Goal: Contribute content: Contribute content

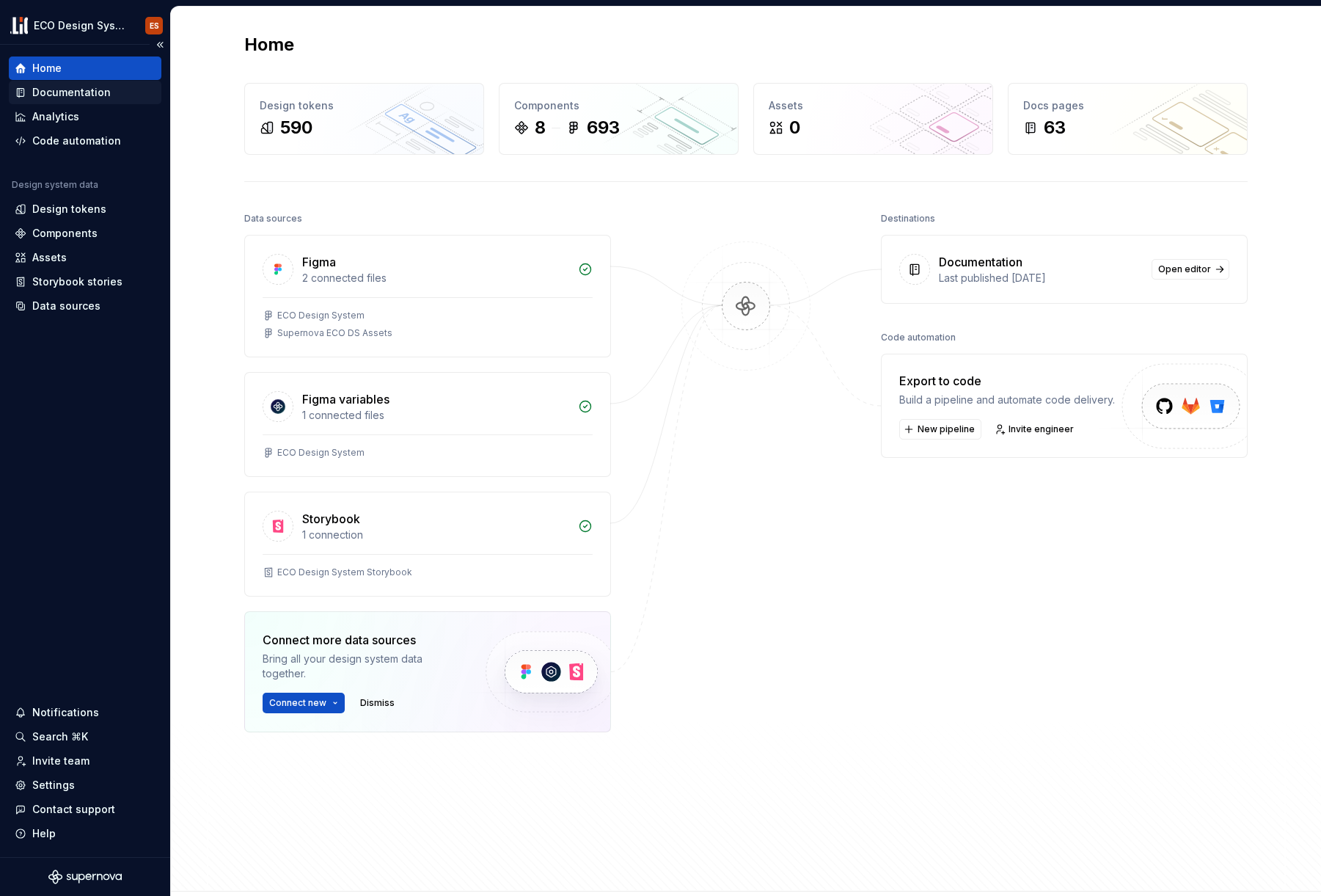
click at [74, 92] on div "Documentation" at bounding box center [71, 92] width 78 height 15
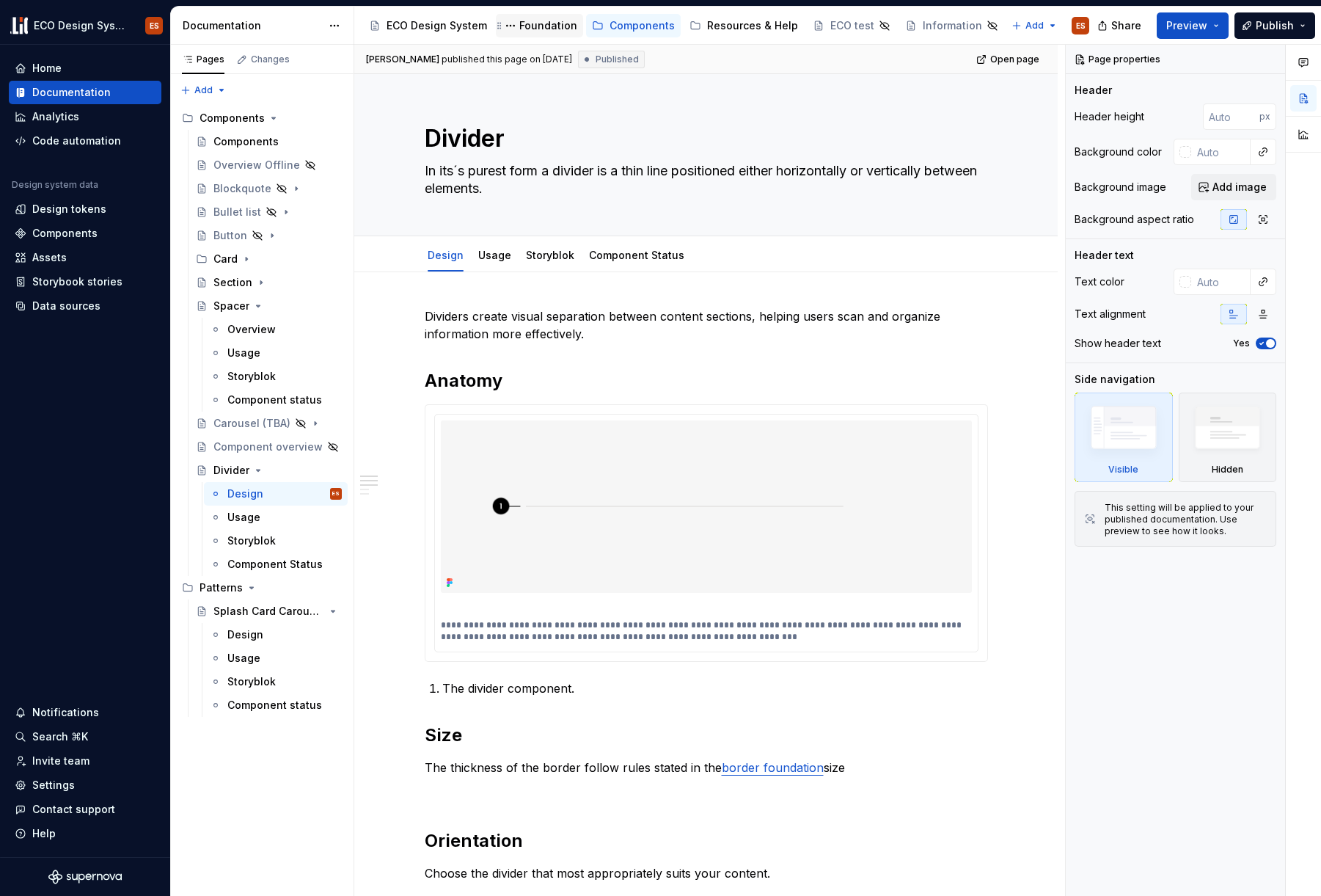
click at [520, 26] on div "Foundation" at bounding box center [549, 25] width 58 height 15
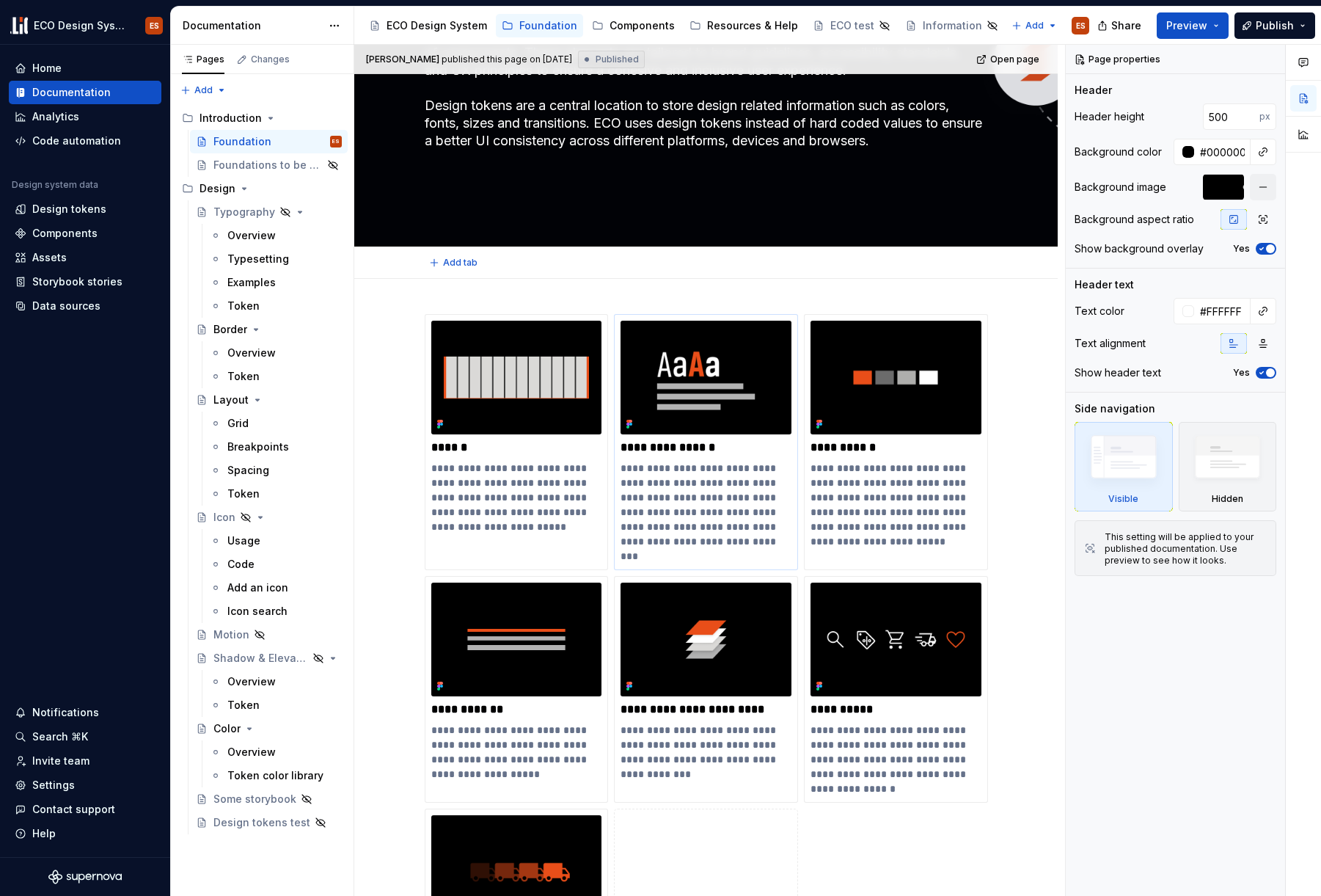
scroll to position [311, 0]
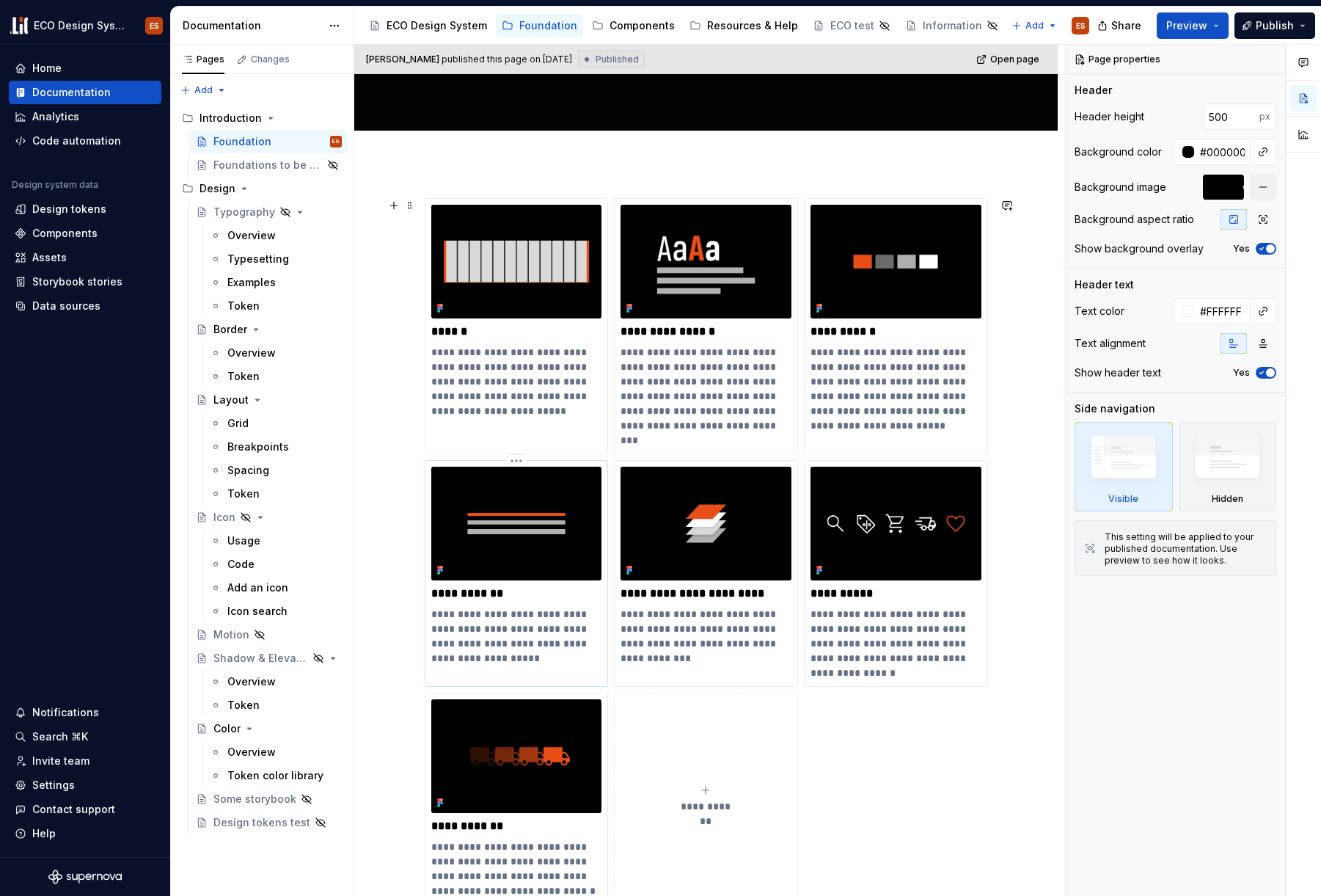
click at [523, 596] on p "**********" at bounding box center [517, 594] width 171 height 15
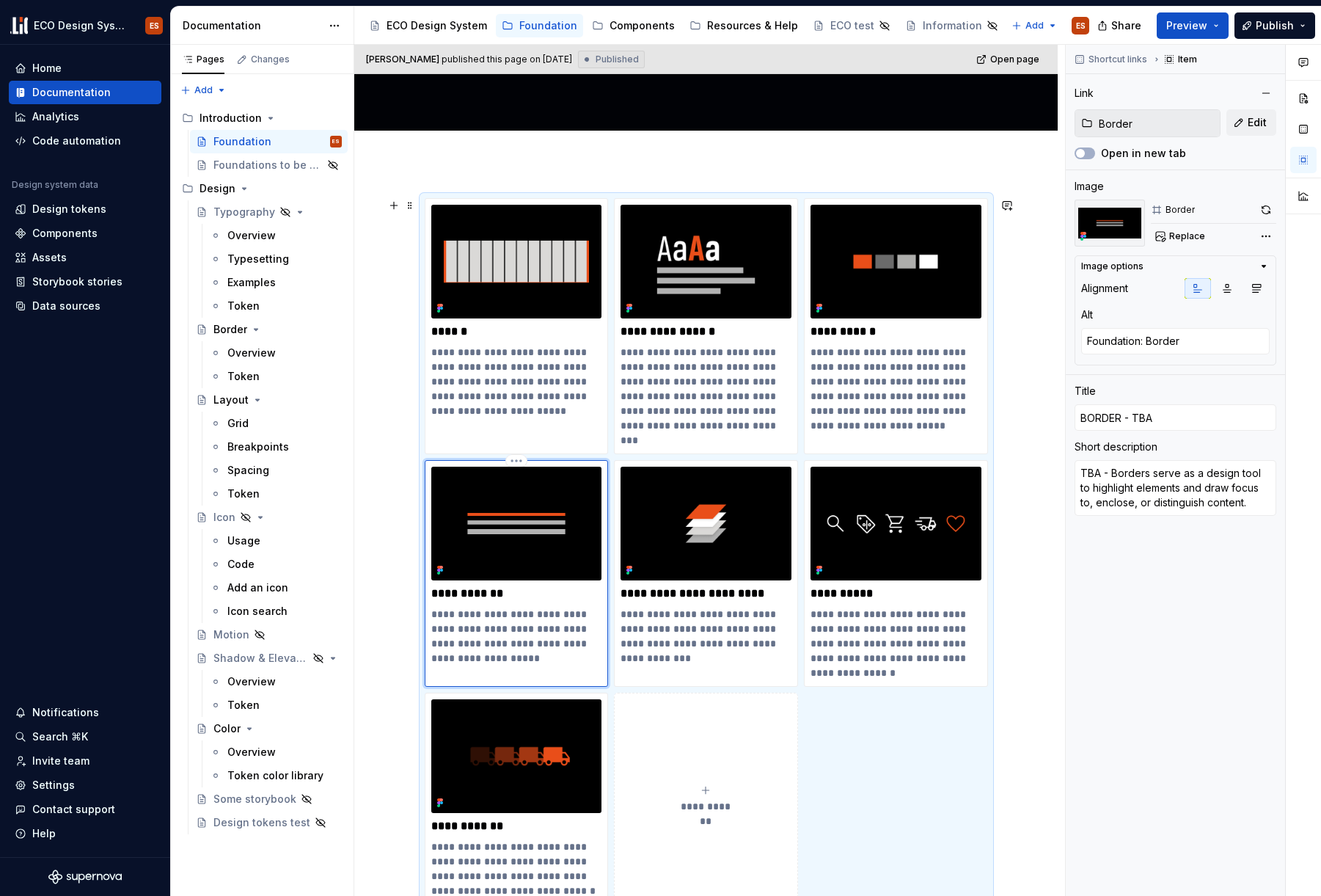
type textarea "*"
type input "BORDER - TB"
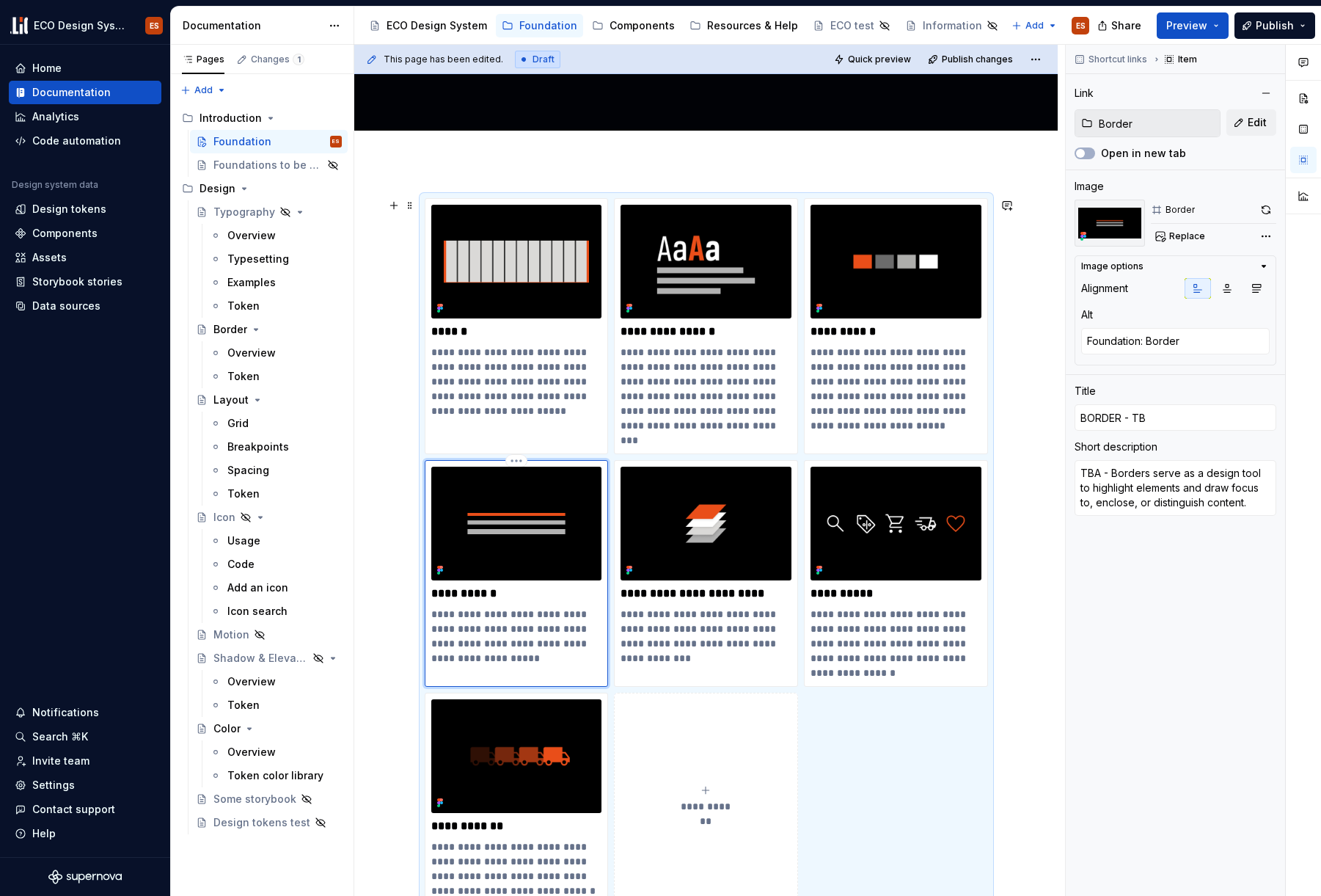
type textarea "*"
type input "BORDER - T"
type textarea "*"
type input "BORDER -"
type textarea "*"
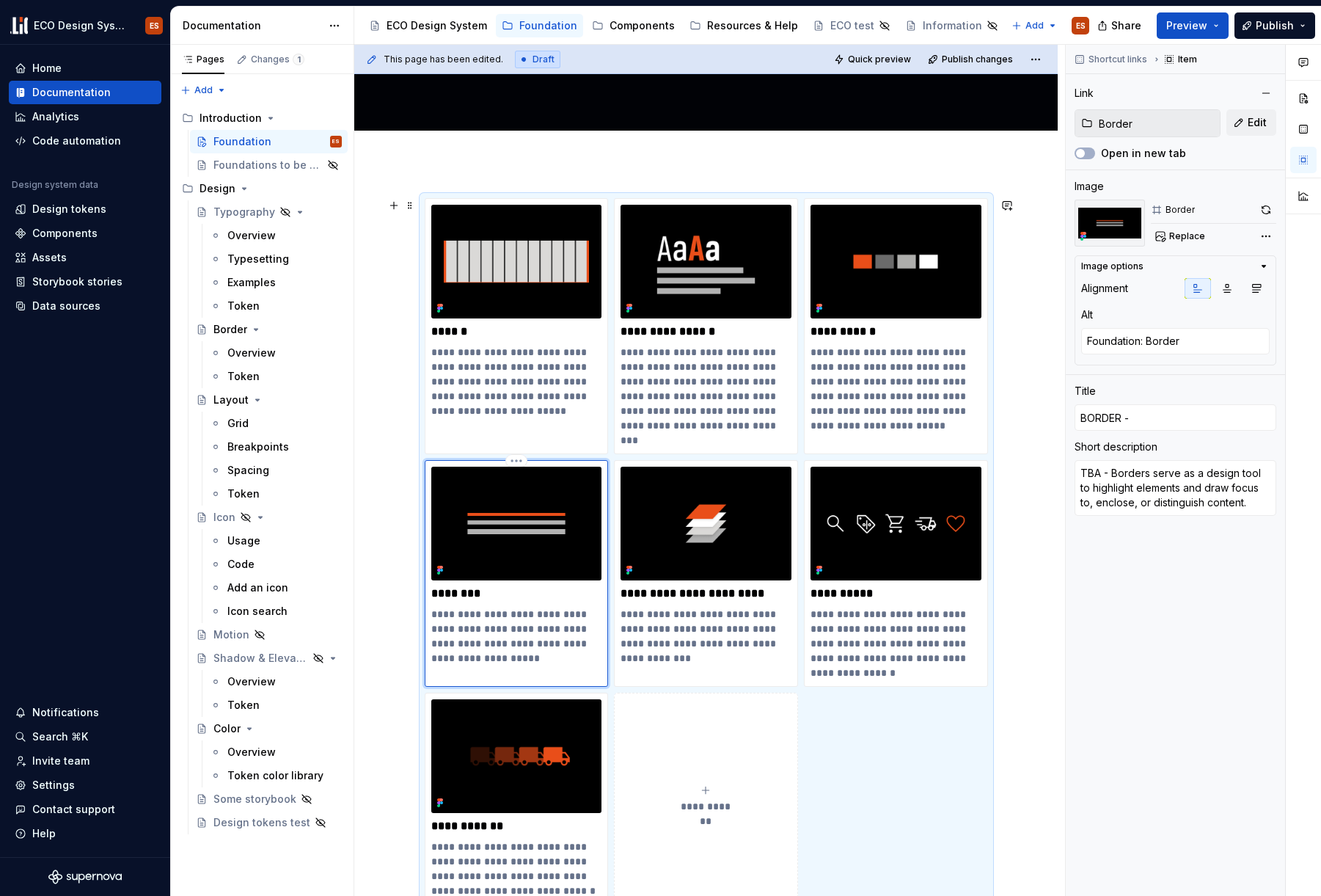
type input "BORDER -"
type textarea "*"
type input "BORDER"
type textarea "*"
type input "BORDER"
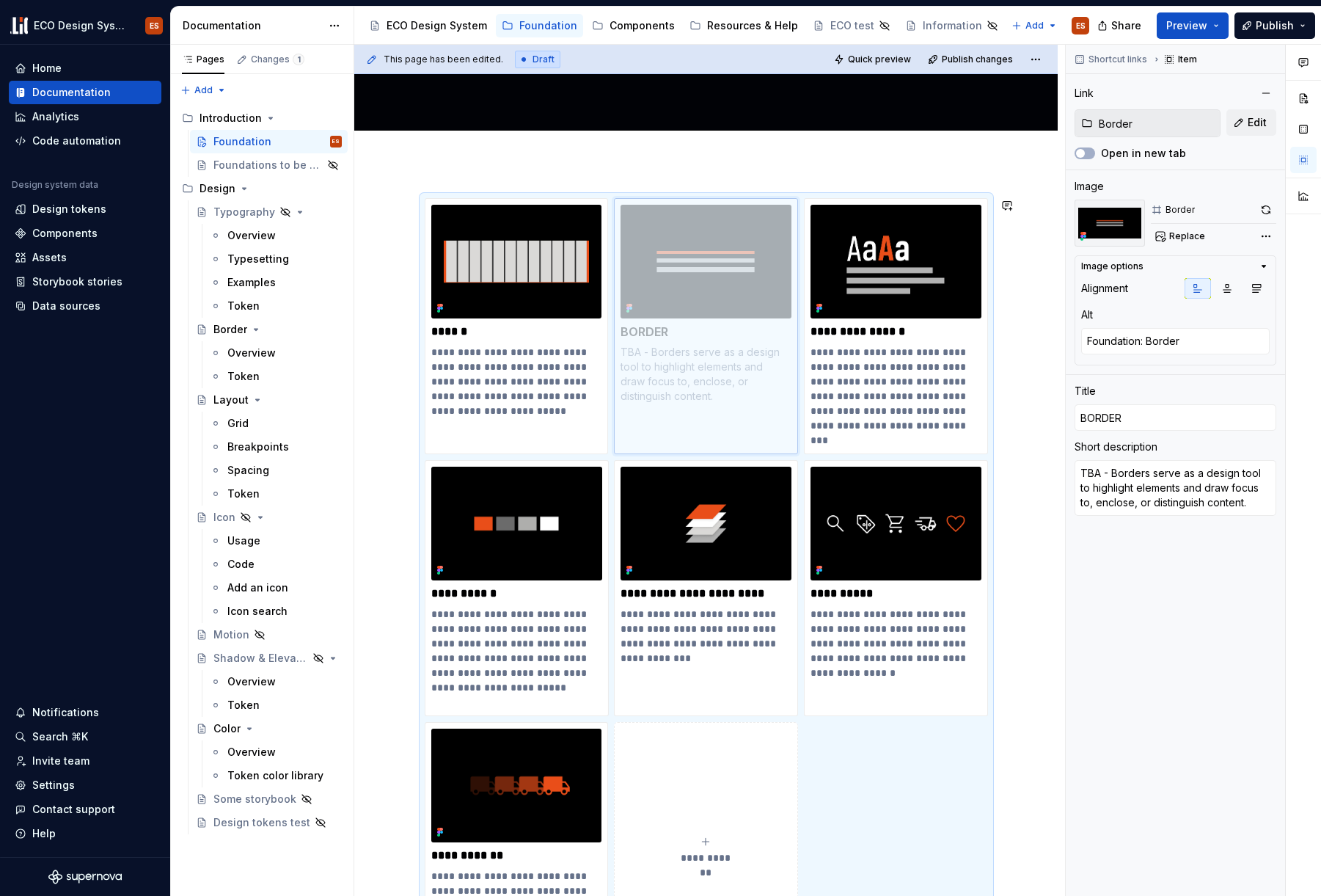
drag, startPoint x: 539, startPoint y: 557, endPoint x: 727, endPoint y: 297, distance: 320.8
click at [727, 297] on body "ECO Design System ES Home Documentation Analytics Code automation Design system…" at bounding box center [660, 448] width 1321 height 896
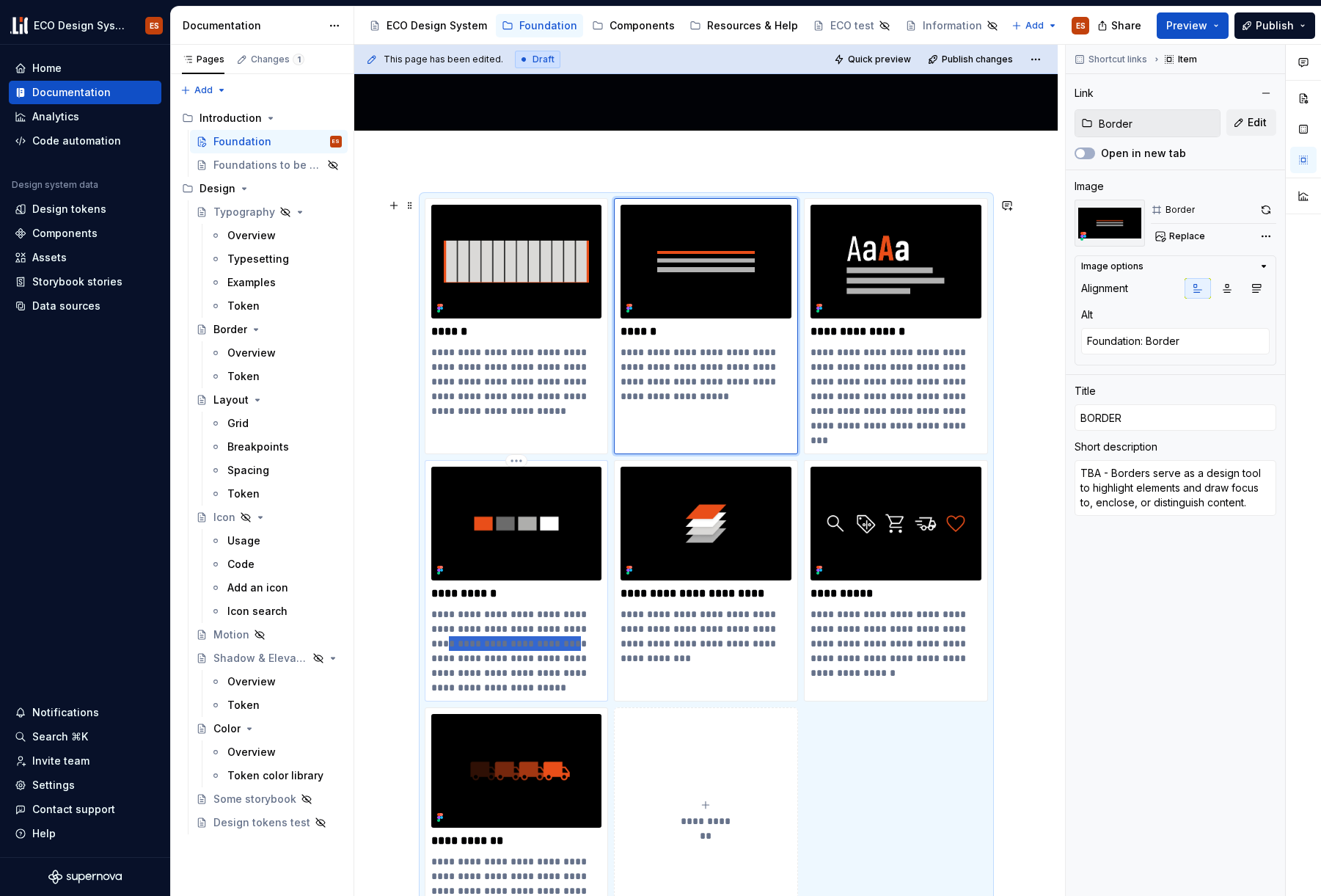
drag, startPoint x: 530, startPoint y: 648, endPoint x: 578, endPoint y: 631, distance: 50.9
click at [578, 631] on p "**********" at bounding box center [517, 650] width 171 height 88
type textarea "*"
type input "Color / Token color library"
type textarea "Foundation:Color"
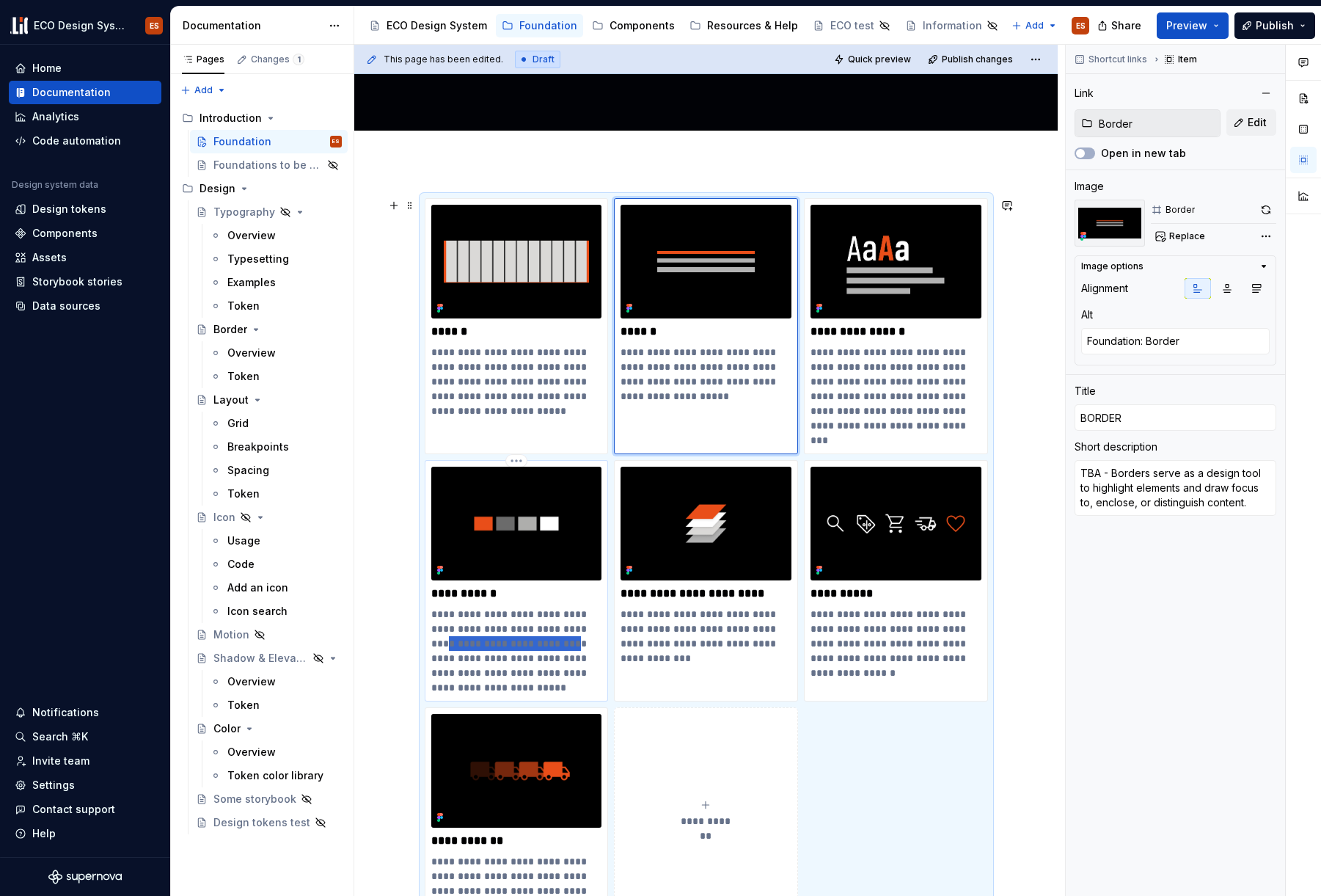
type input "COLOR - TBA"
type textarea "TBA - Color is essential in shaping communication, convey meaning, brand identi…"
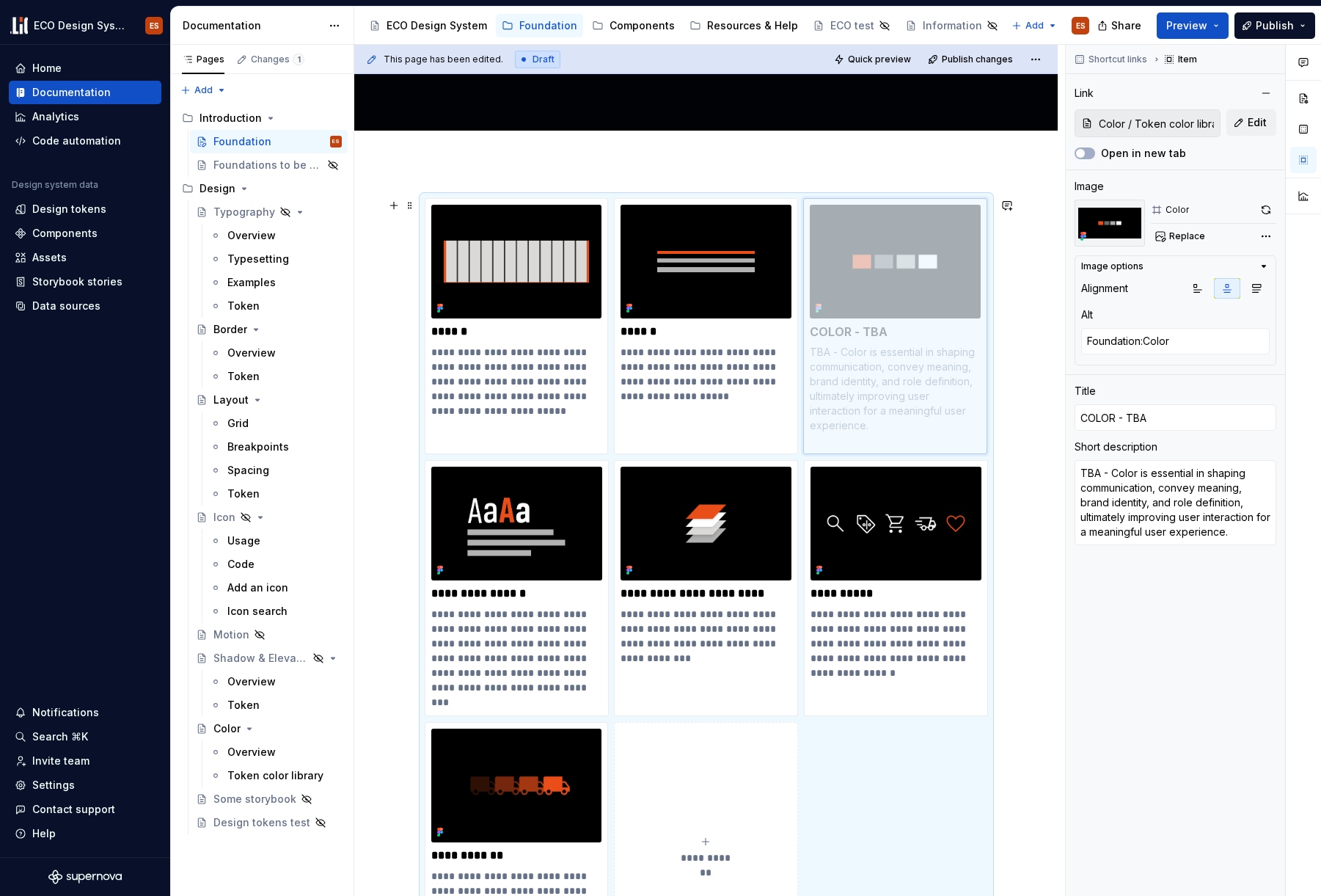
drag, startPoint x: 540, startPoint y: 568, endPoint x: 912, endPoint y: 308, distance: 453.9
click at [914, 308] on body "ECO Design System ES Home Documentation Analytics Code automation Design system…" at bounding box center [660, 448] width 1321 height 896
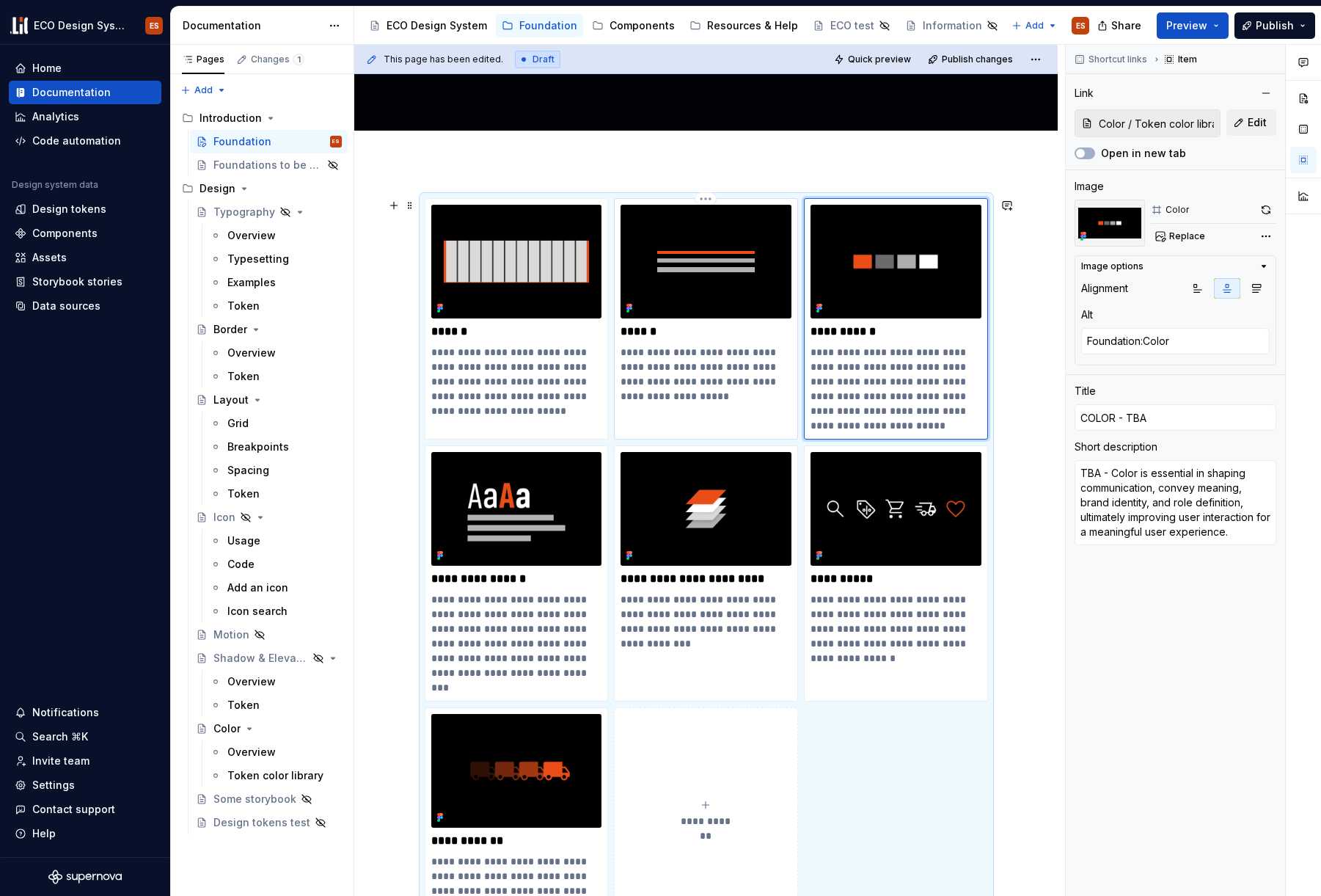
click at [666, 333] on p "******" at bounding box center [706, 331] width 171 height 15
type textarea "*"
type input "Border"
type textarea "Foundation: Border"
type input "BORDER"
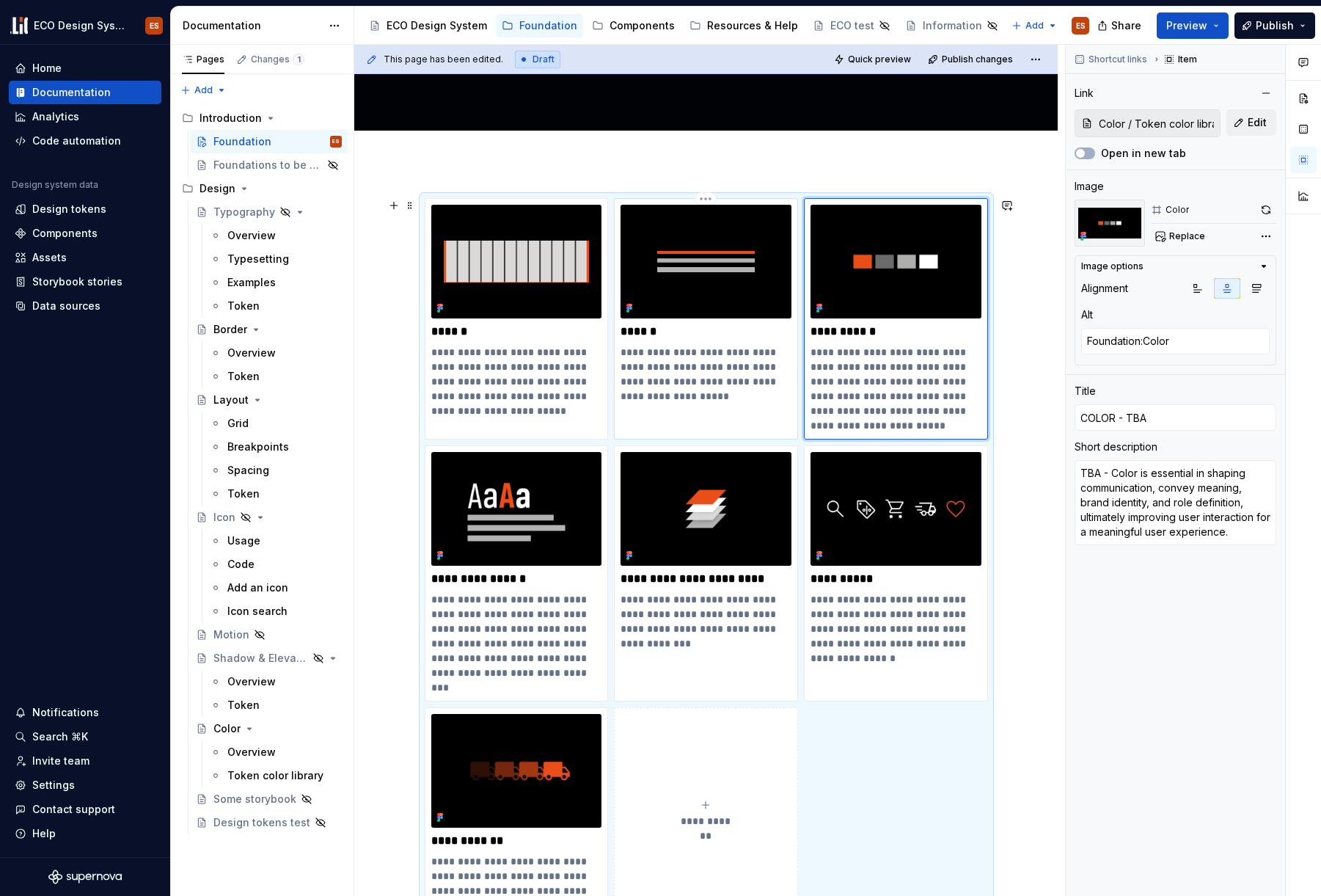
type textarea "TBA - Borders serve as a design tool to highlight elements and draw focus to, e…"
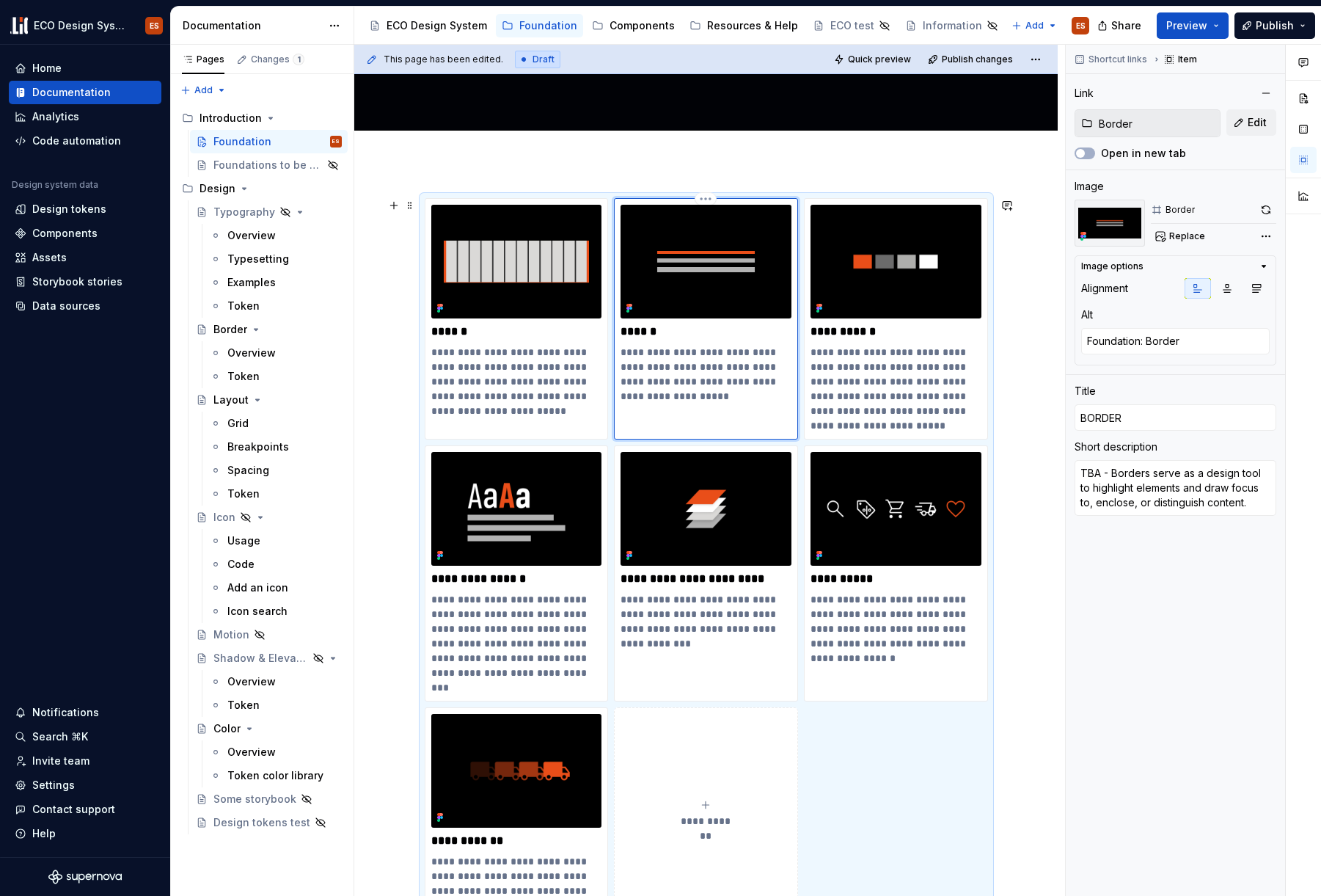
click at [653, 351] on p "**********" at bounding box center [706, 374] width 171 height 58
type textarea "*"
type textarea "TBA -Borders serve as a design tool to highlight elements and draw focus to, en…"
type textarea "*"
type textarea "TBA Borders serve as a design tool to highlight elements and draw focus to, enc…"
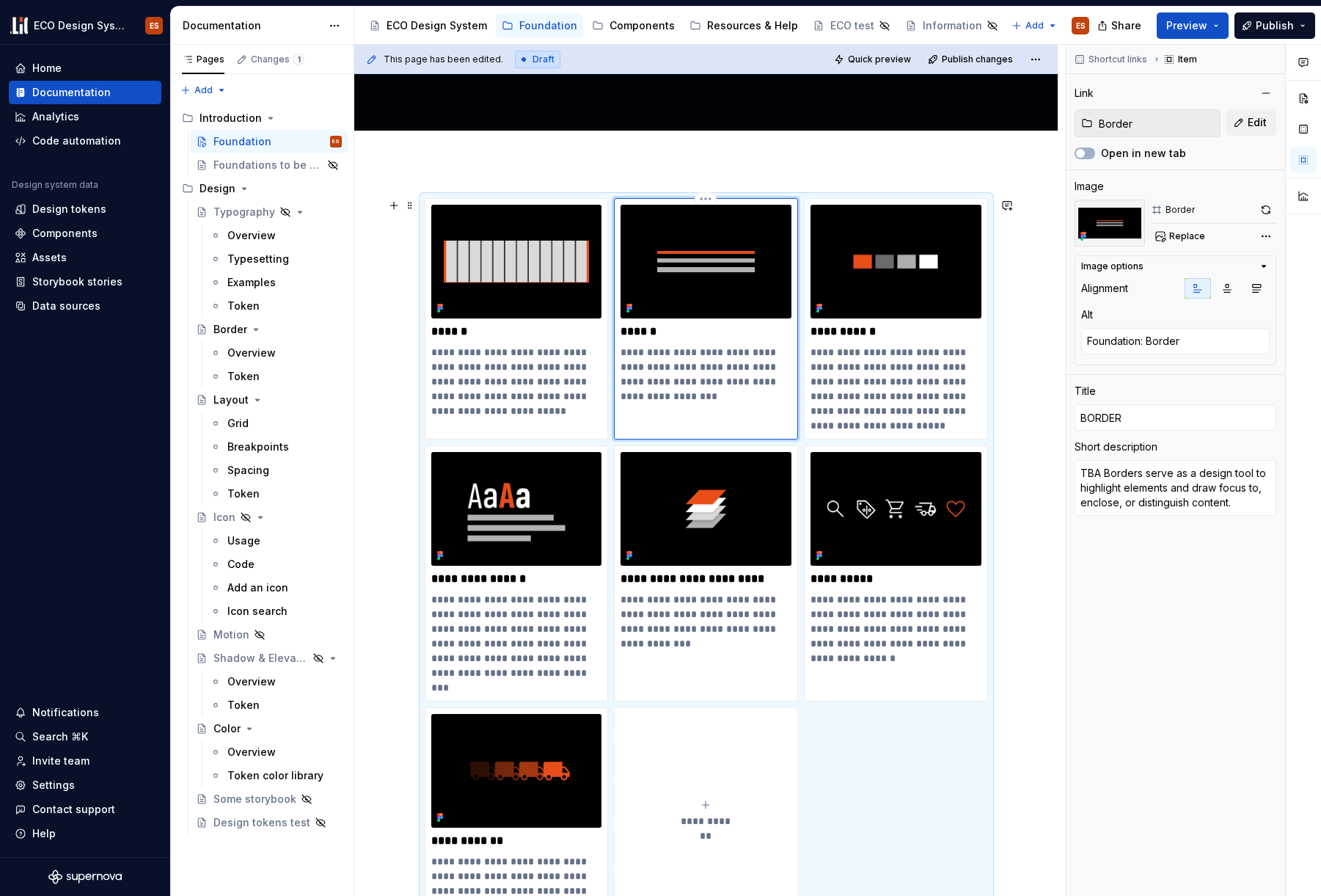
type textarea "*"
type textarea "TBABorders serve as a design tool to highlight elements and draw focus to, encl…"
type textarea "*"
type textarea "TBBorders serve as a design tool to highlight elements and draw focus to, enclo…"
type textarea "*"
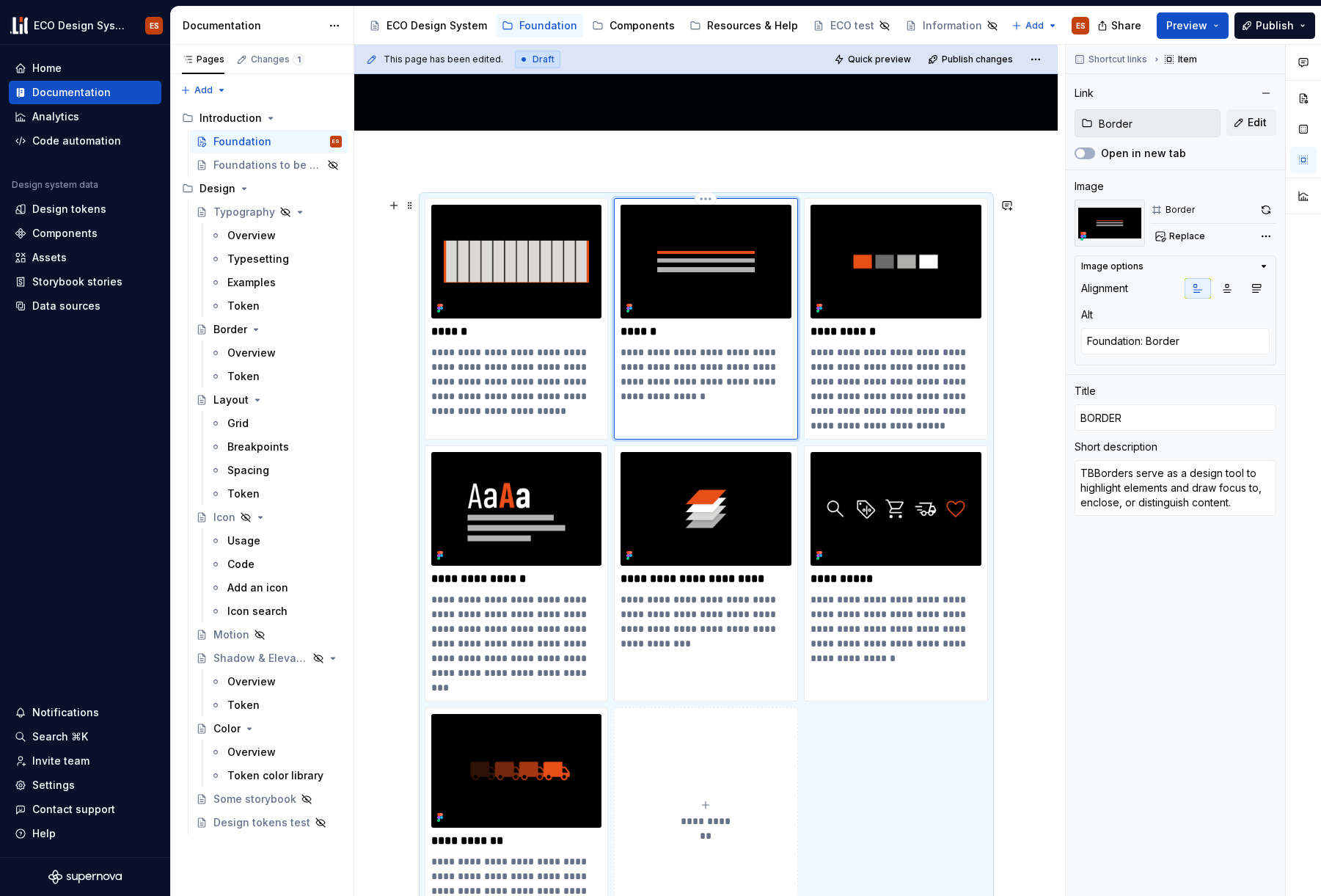
type textarea "TBorders serve as a design tool to highlight elements and draw focus to, enclos…"
type textarea "*"
type textarea "Borders serve as a design tool to highlight elements and draw focus to, enclose…"
click at [841, 353] on p "**********" at bounding box center [896, 389] width 171 height 88
type textarea "*"
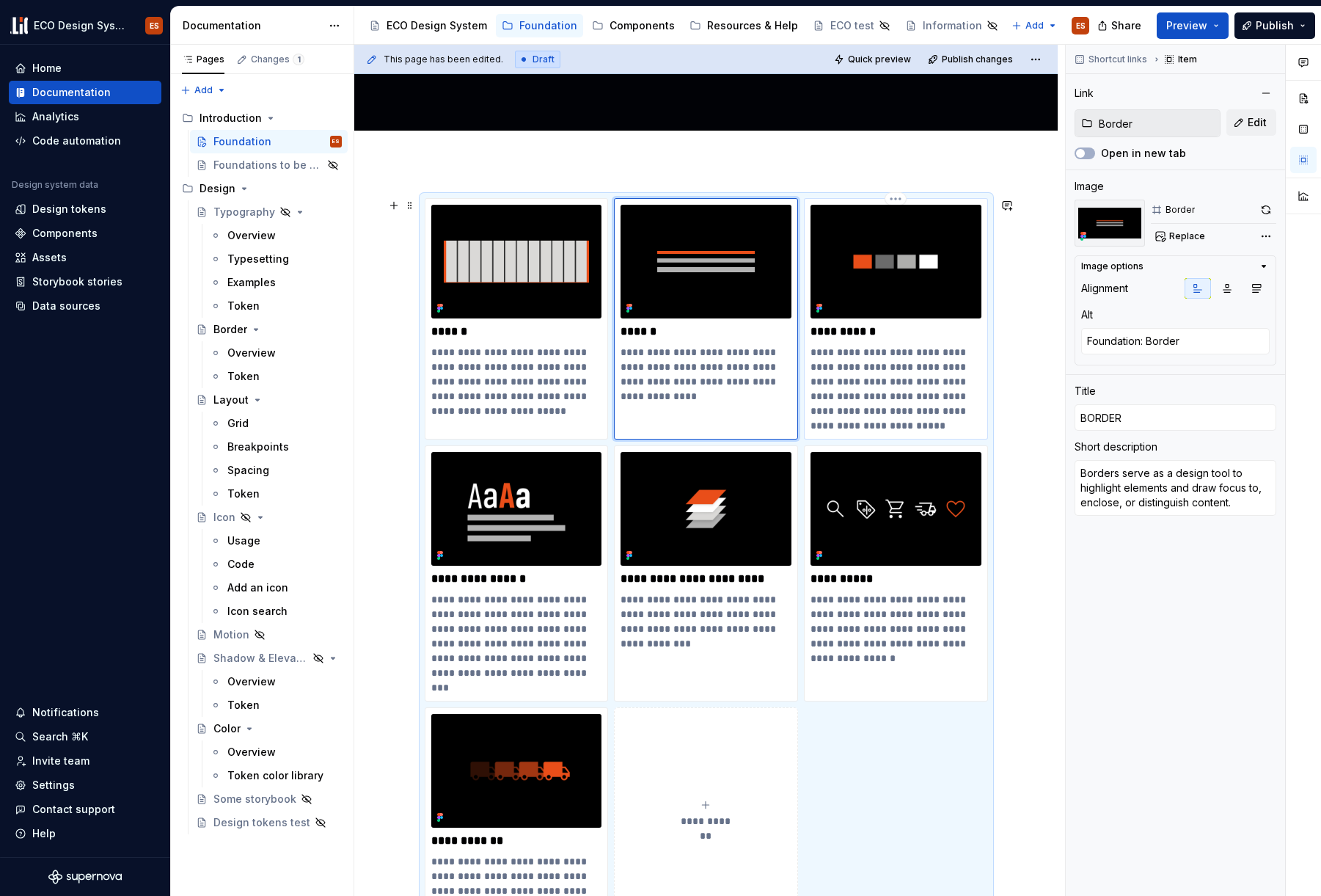
type input "Color / Token color library"
type textarea "Foundation:Color"
type input "COLOR - TBA"
type textarea "TBA - Color is essential in shaping communication, convey meaning, brand identi…"
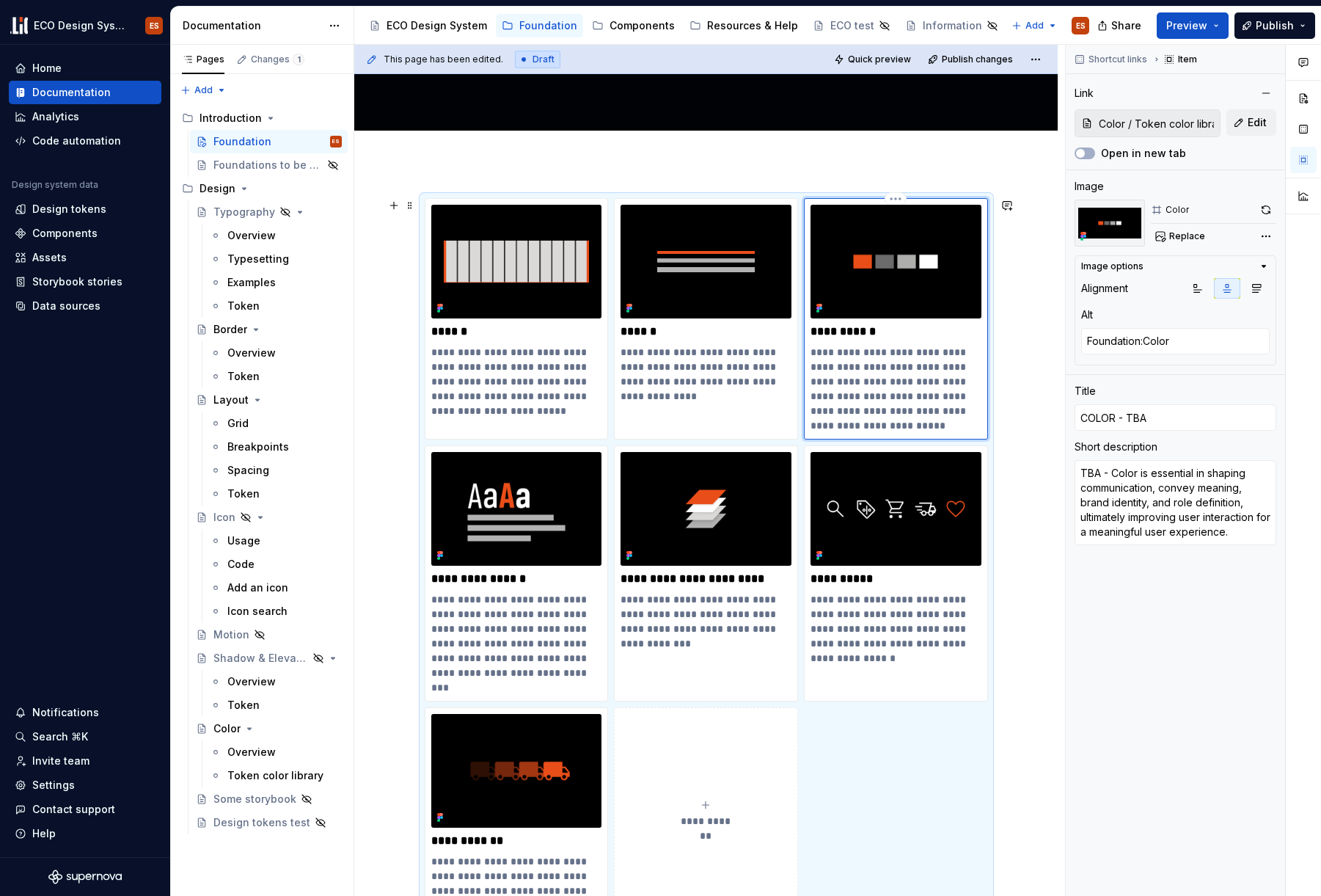
type textarea "*"
type textarea "TBA -Color is essential in shaping communication, convey meaning, brand identit…"
type textarea "*"
type textarea "TBA Color is essential in shaping communication, convey meaning, brand identity…"
type textarea "*"
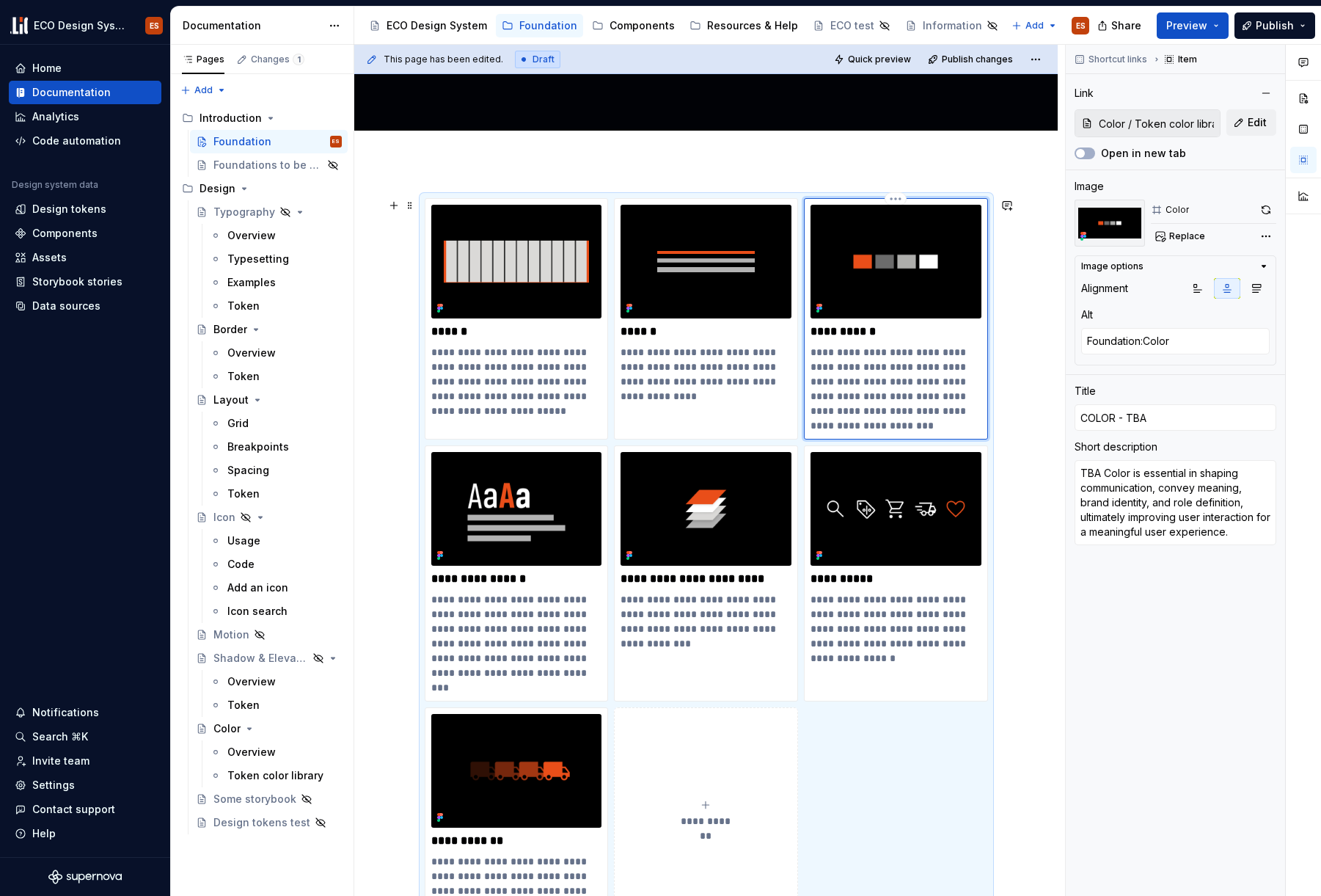
type textarea "TBAColor is essential in shaping communication, convey meaning, brand identity,…"
type textarea "*"
type textarea "TBColor is essential in shaping communication, convey meaning, brand identity, …"
type textarea "*"
type textarea "TColor is essential in shaping communication, convey meaning, brand identity, a…"
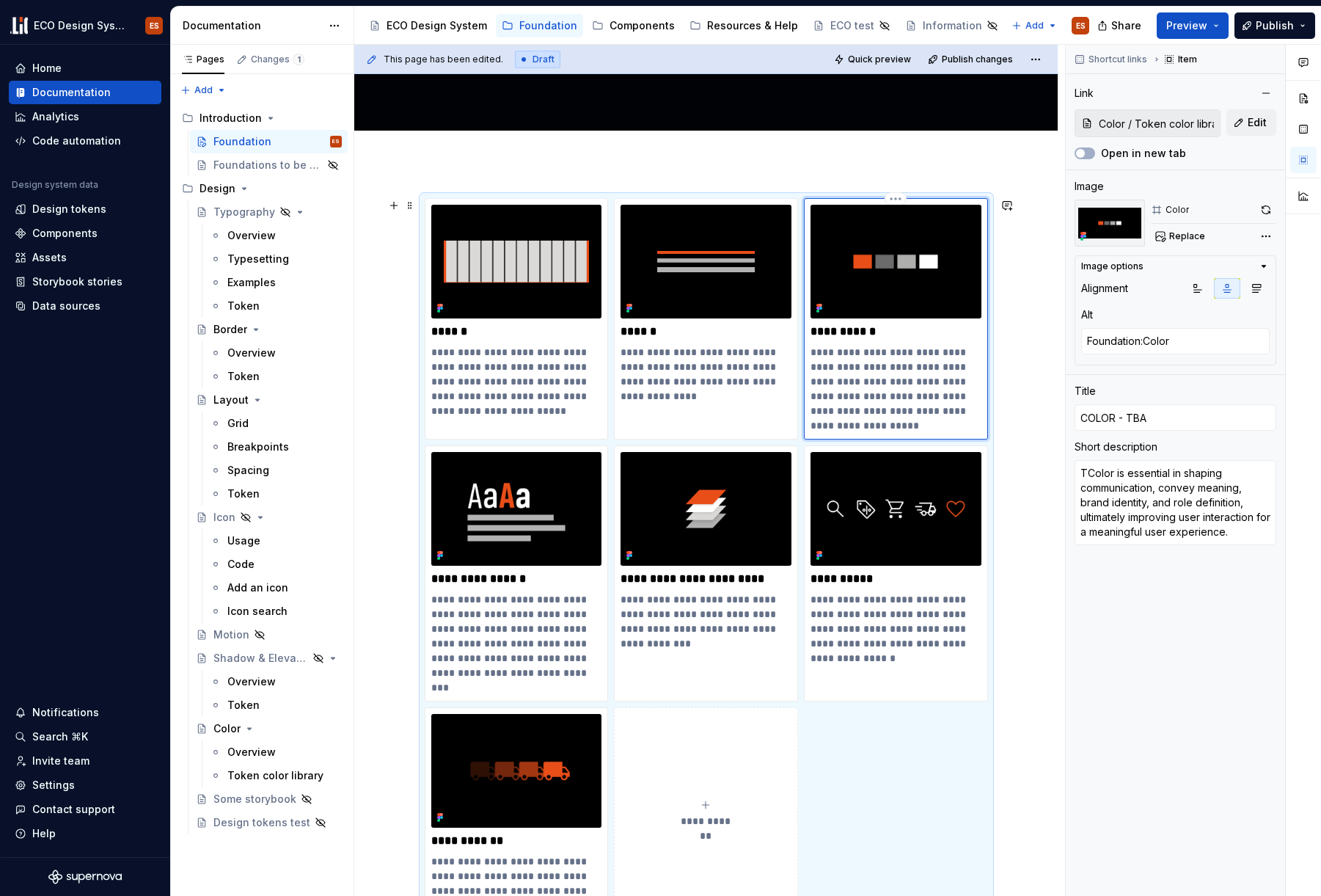
type textarea "*"
type textarea "Color is essential in shaping communication, convey meaning, brand identity, an…"
click at [888, 331] on p "**********" at bounding box center [896, 331] width 171 height 15
type textarea "*"
type input "COLOR - TB"
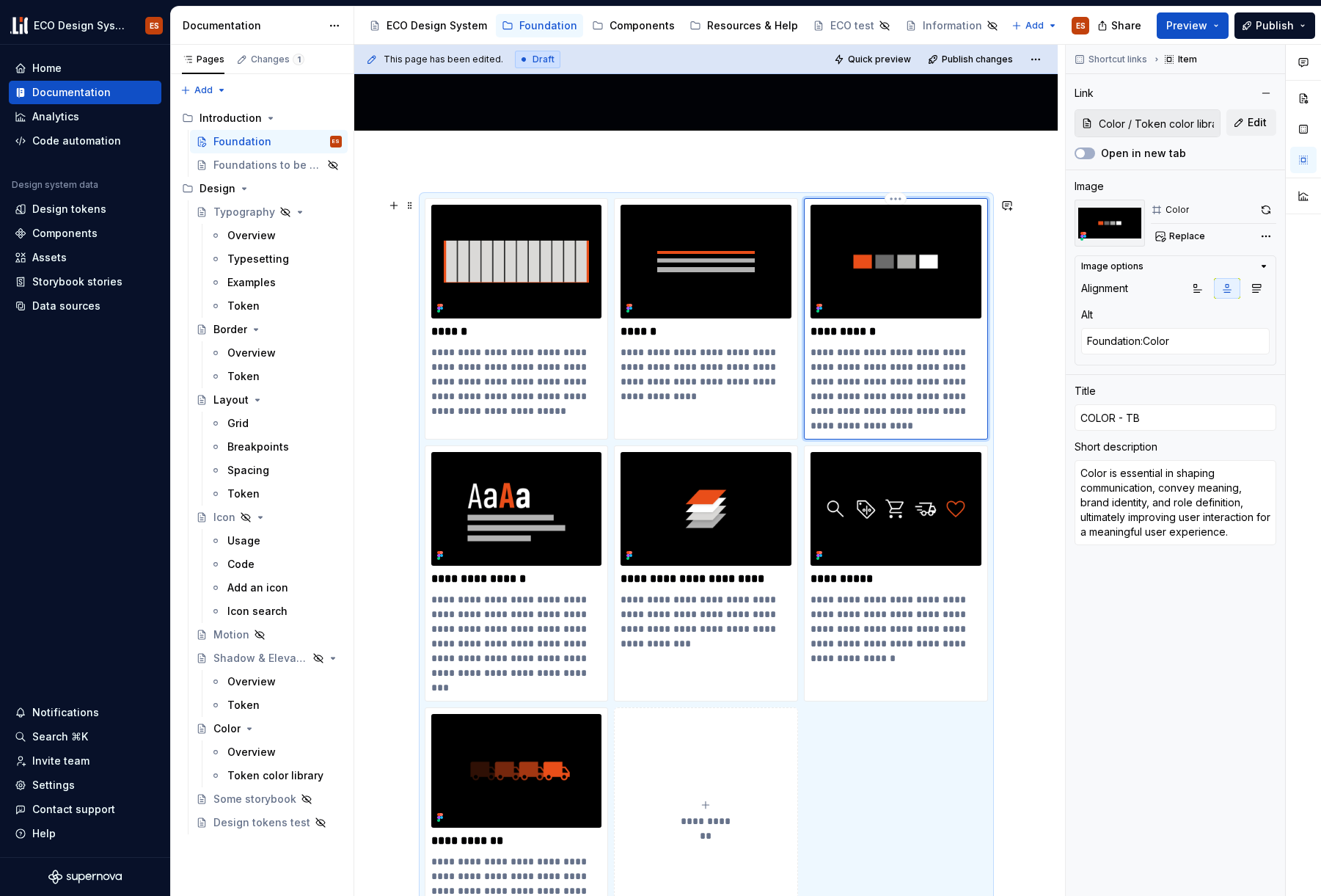
type textarea "*"
type input "COLOR - T"
type textarea "*"
type input "COLOR -"
type textarea "*"
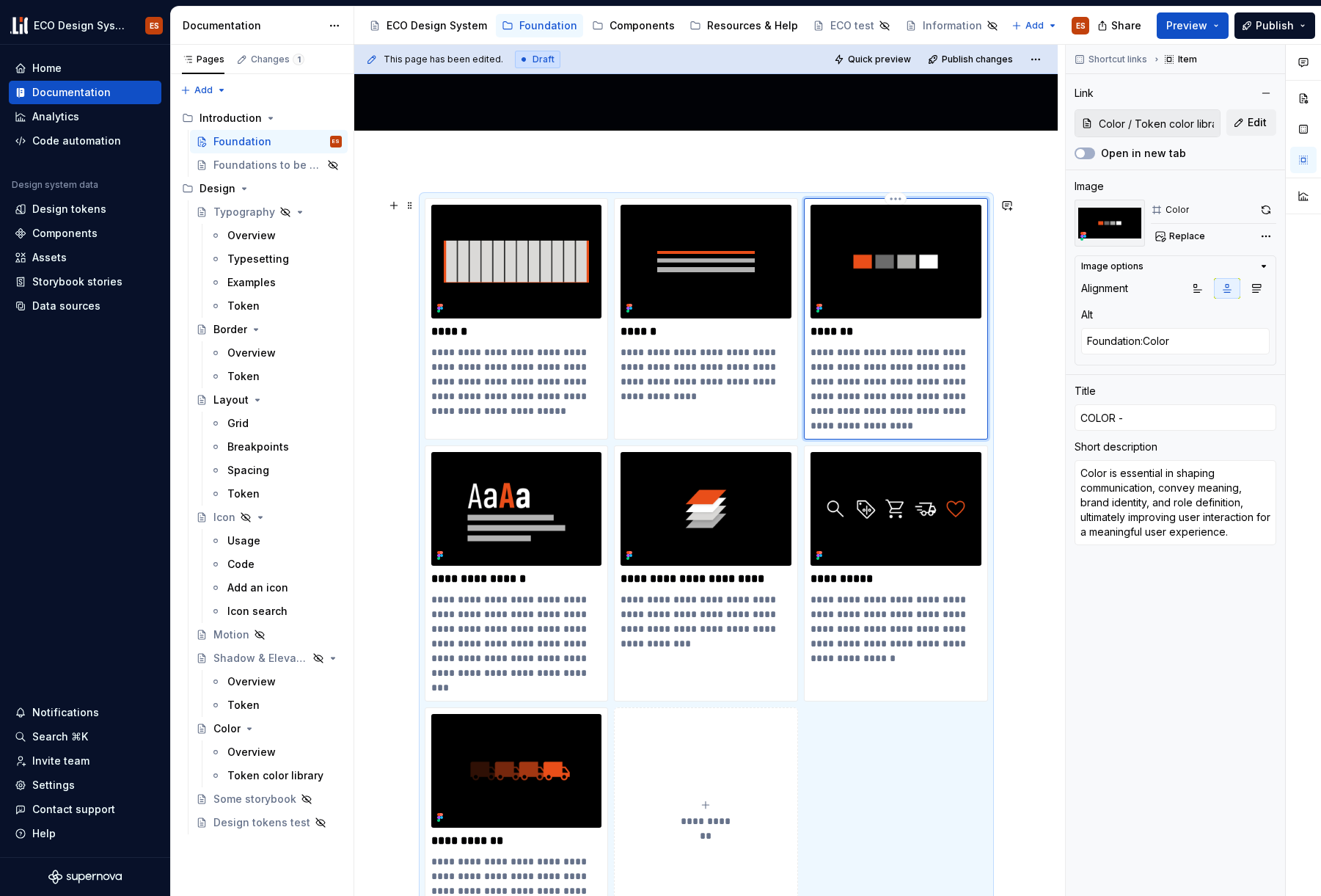
type input "COLOR -"
type textarea "*"
type input "COLOR"
type textarea "*"
type input "COLOR"
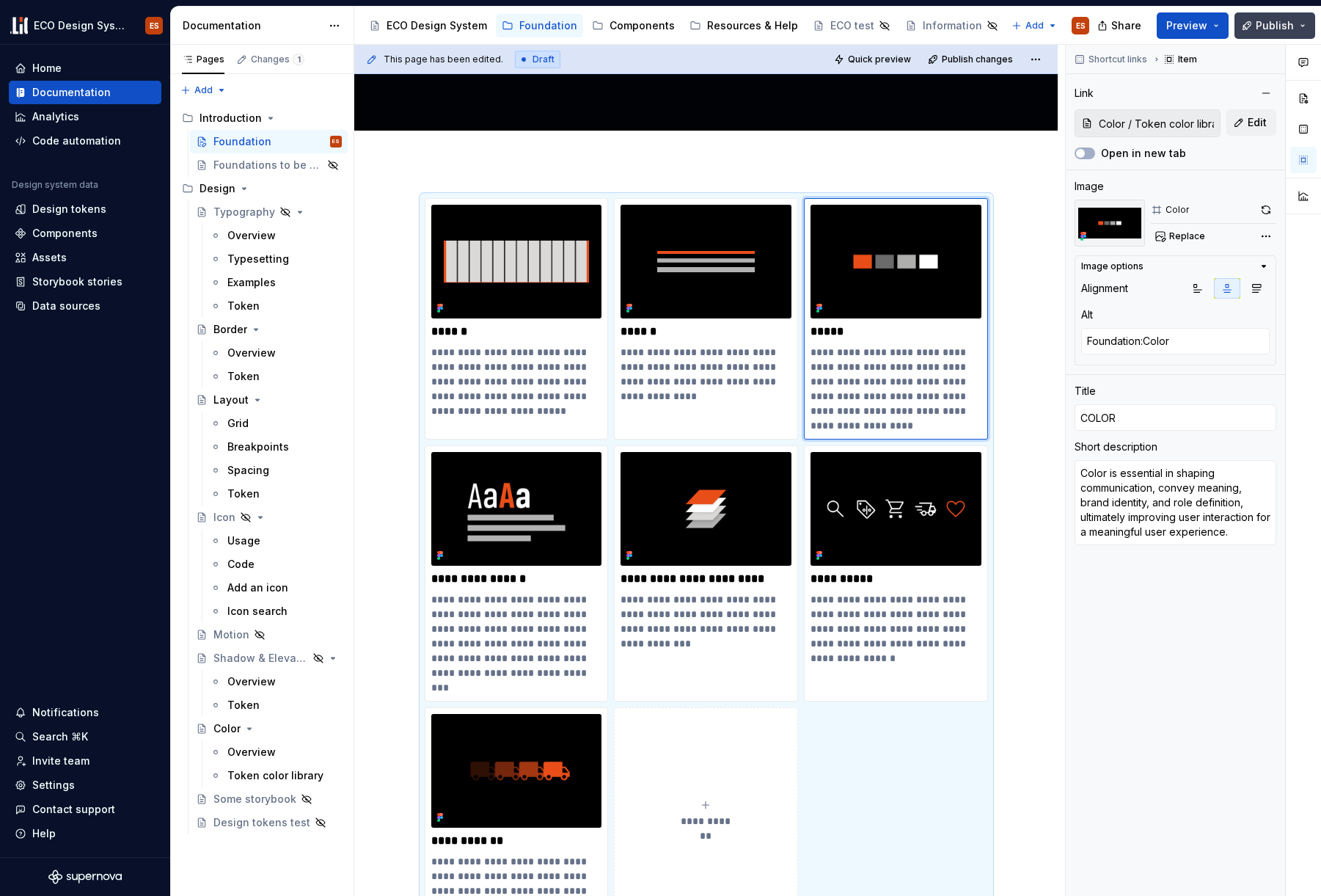
click at [1039, 25] on span "Publish" at bounding box center [1275, 25] width 38 height 15
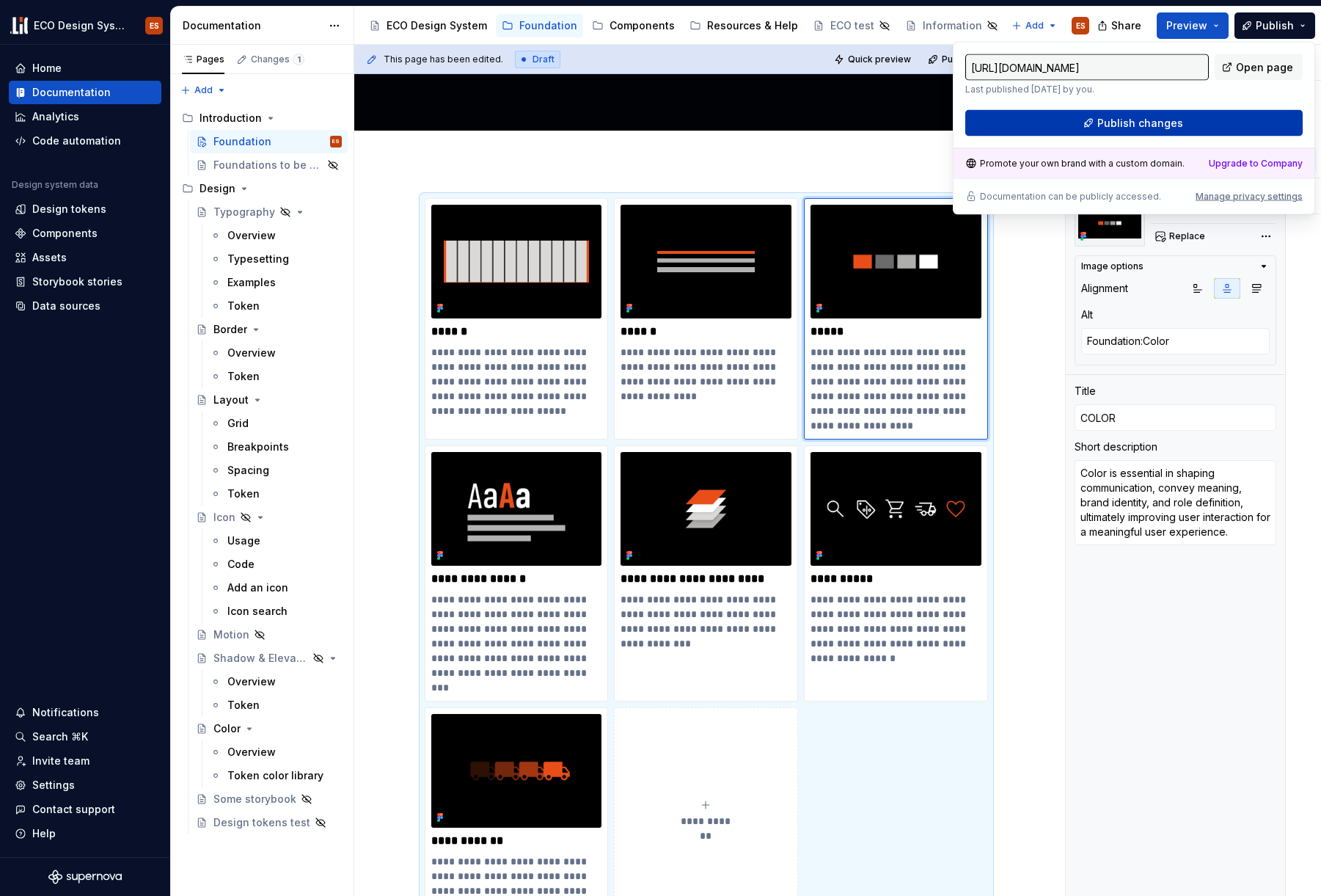
click at [1039, 115] on button "Publish changes" at bounding box center [1133, 123] width 338 height 26
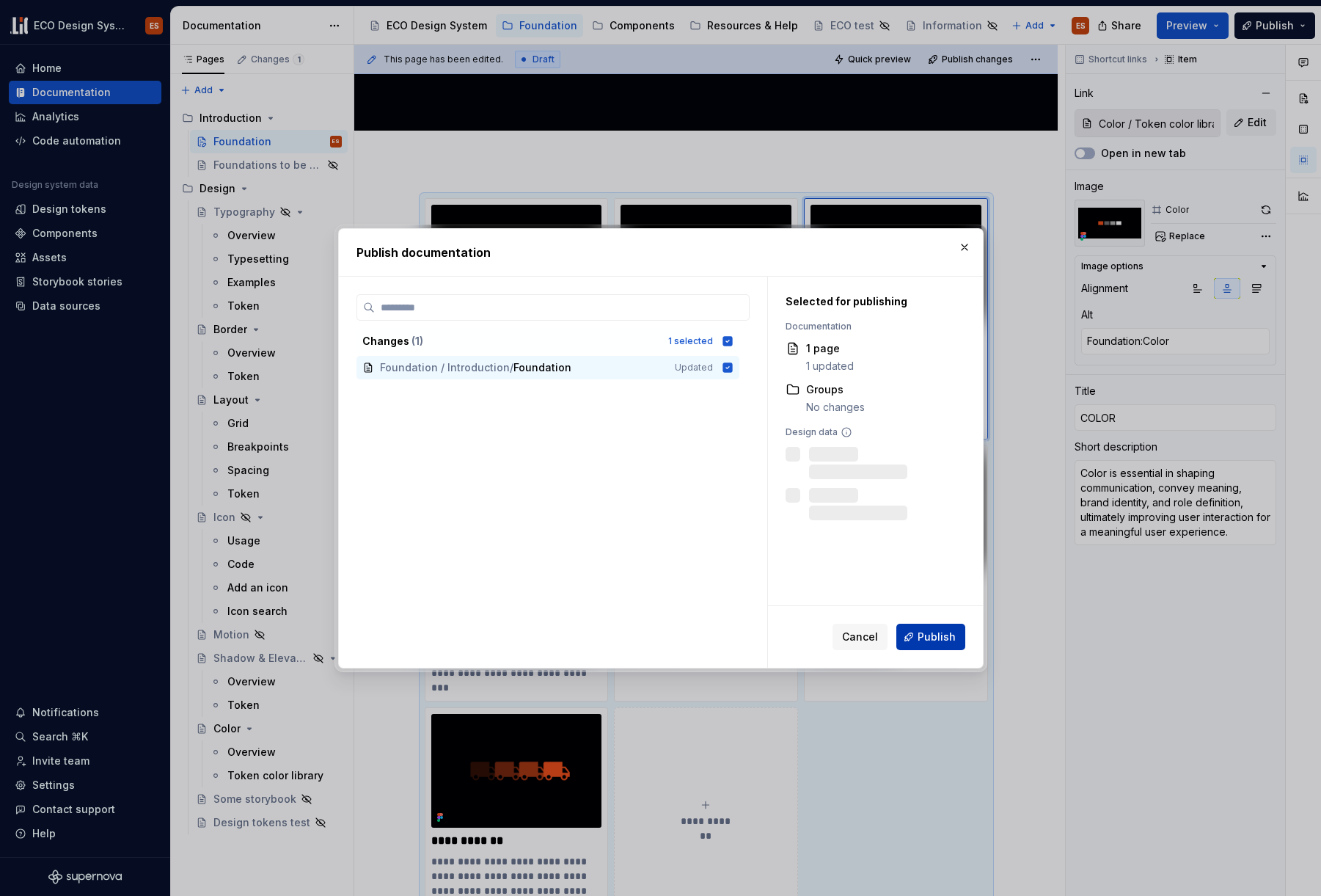
click at [940, 643] on span "Publish" at bounding box center [937, 636] width 38 height 15
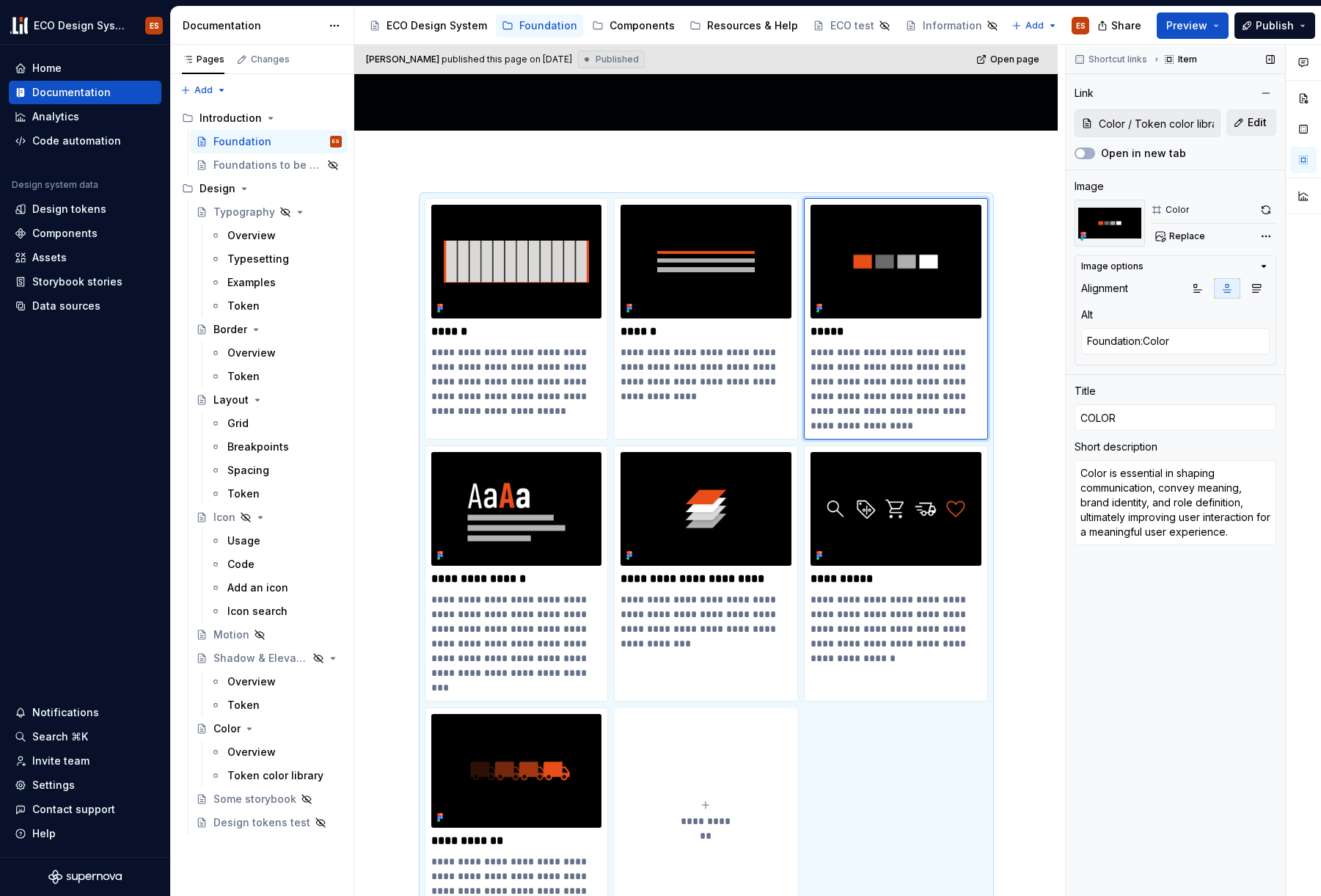
click at [1039, 122] on span "Edit" at bounding box center [1257, 123] width 19 height 15
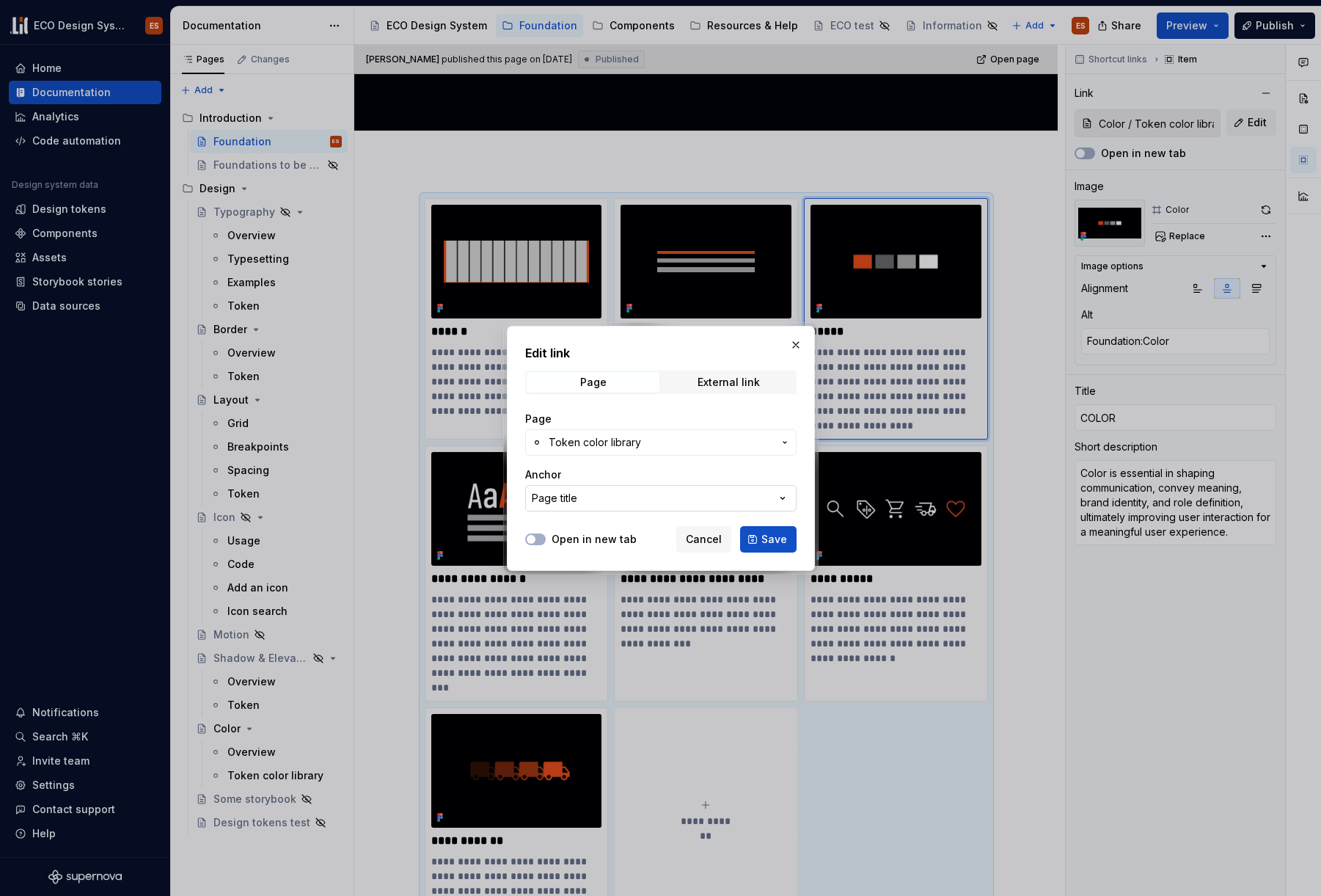
click at [774, 499] on button "Page title" at bounding box center [661, 498] width 271 height 26
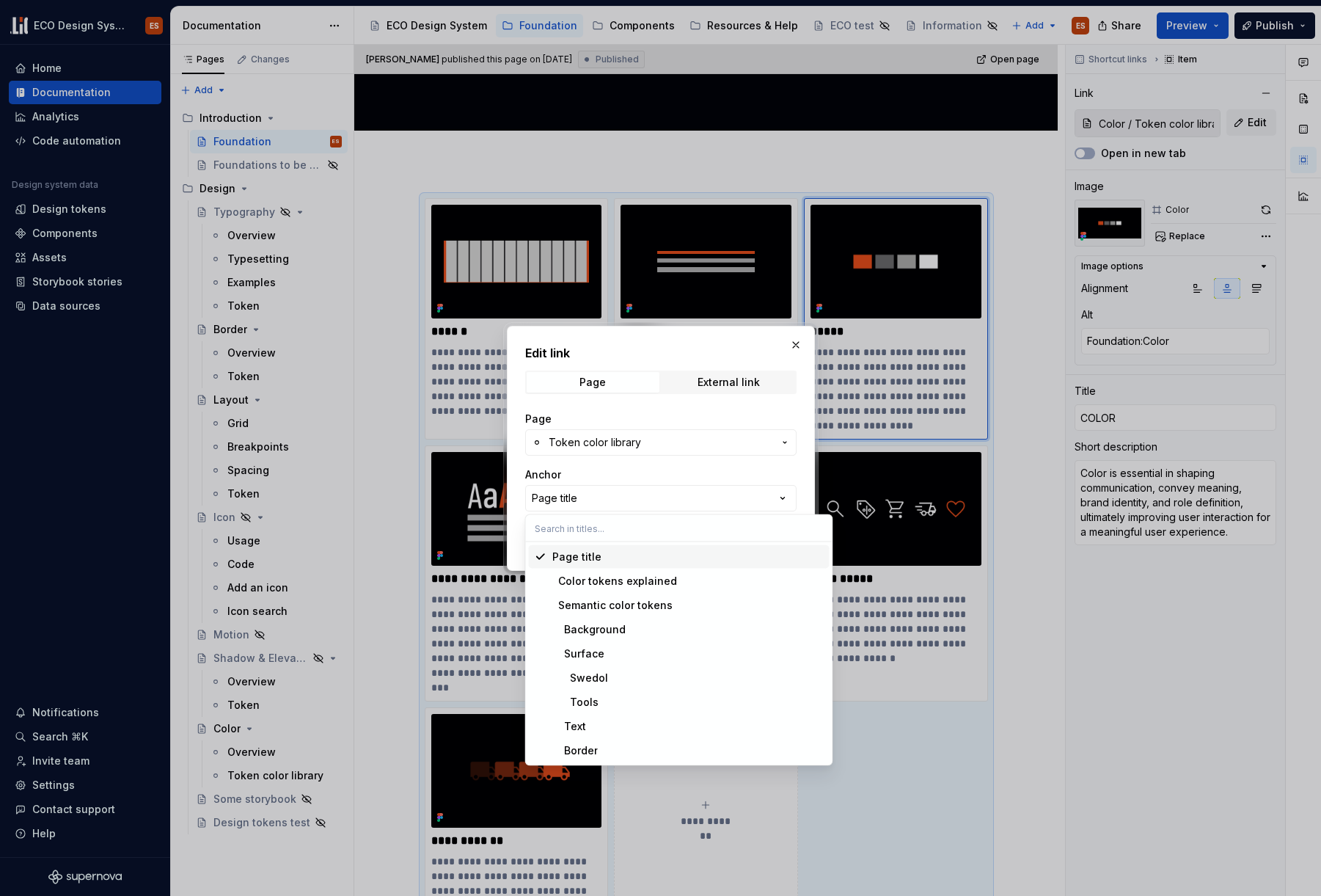
click at [774, 497] on div "Edit link Page External link Page Token color library Anchor Page title Open in…" at bounding box center [660, 448] width 1321 height 896
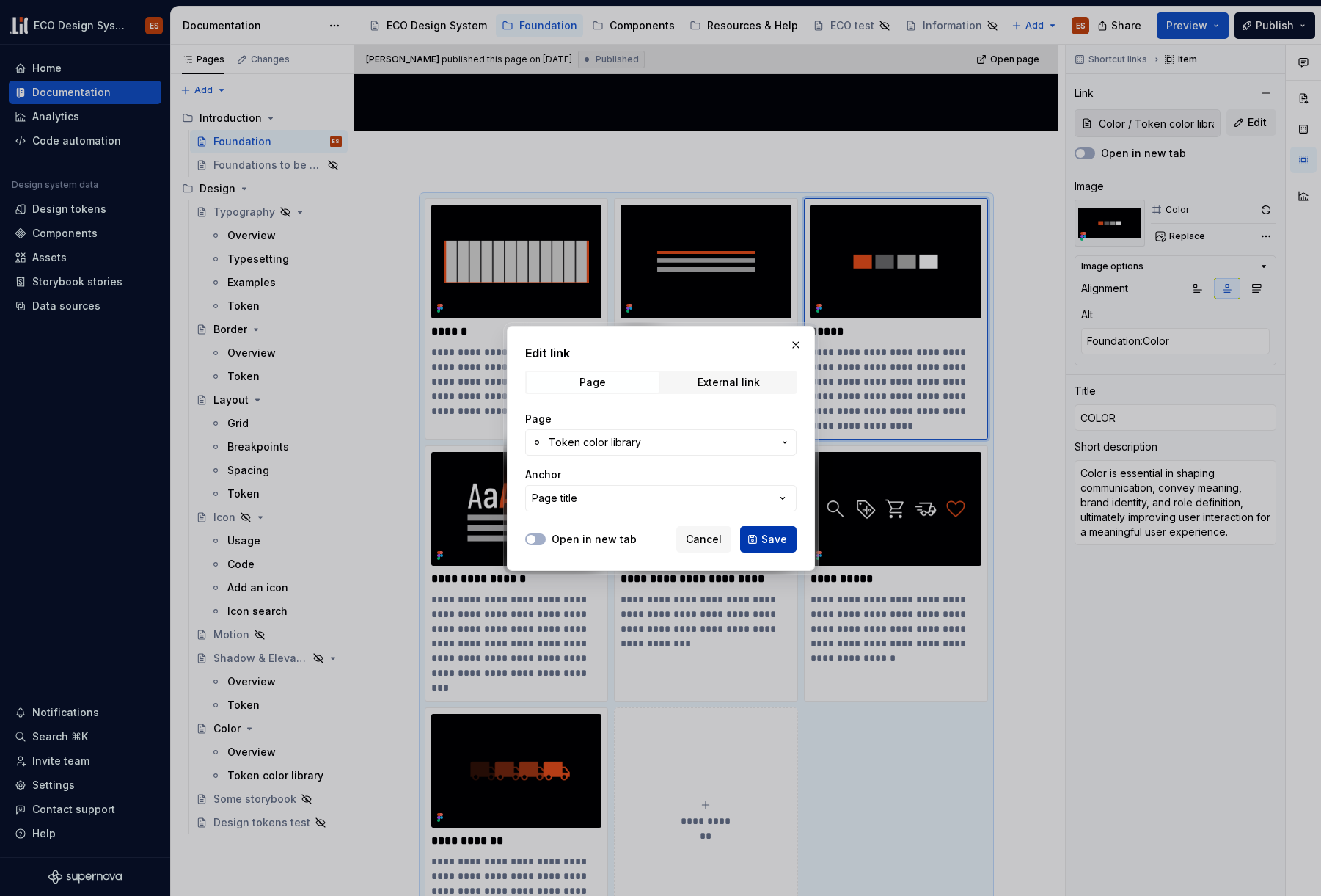
click at [777, 543] on span "Save" at bounding box center [774, 539] width 25 height 15
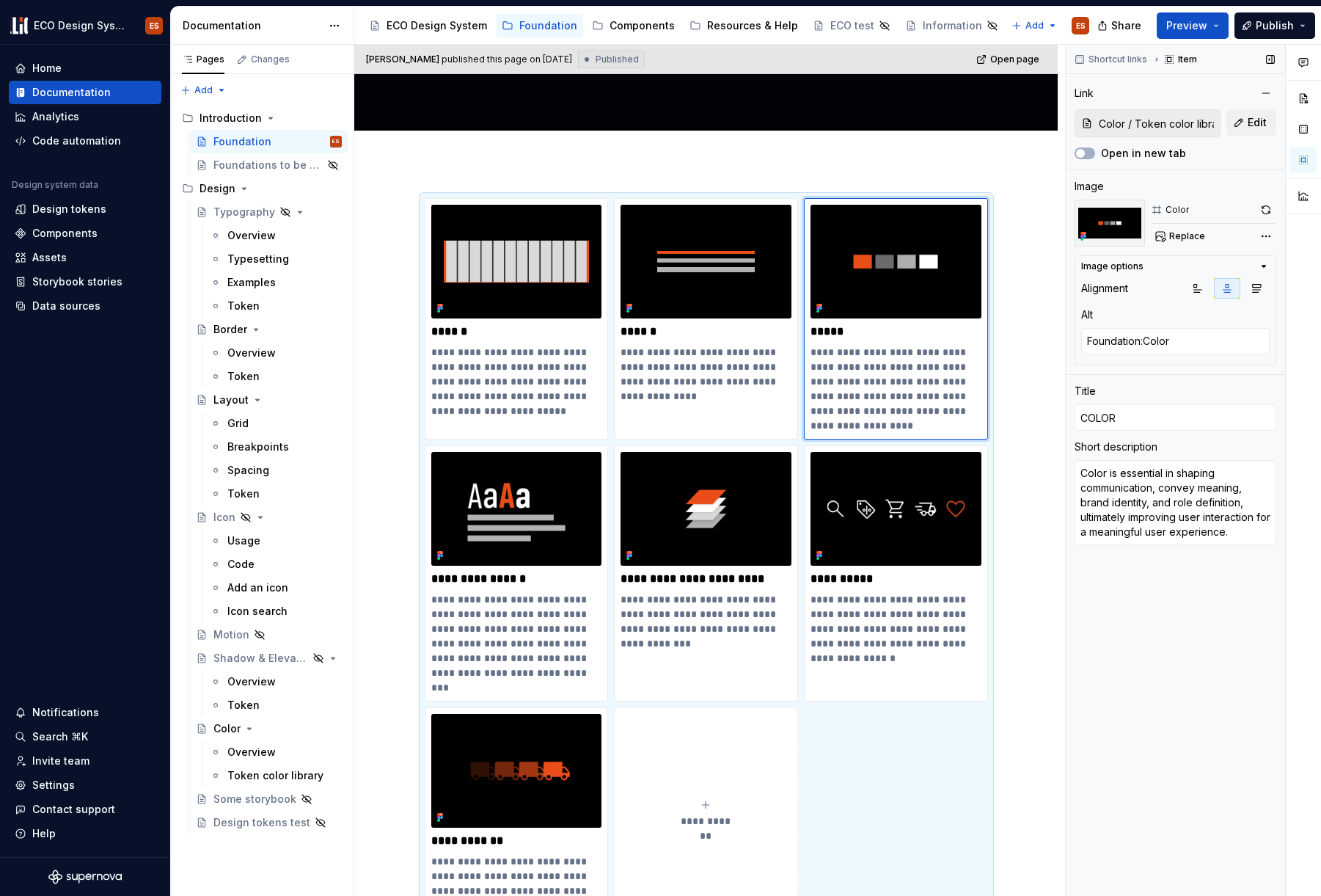
click at [1039, 129] on input "Color / Token color library" at bounding box center [1156, 123] width 127 height 26
click at [1039, 122] on input "Color / Token color library" at bounding box center [1156, 123] width 127 height 26
click at [1039, 125] on button "Edit" at bounding box center [1251, 122] width 50 height 26
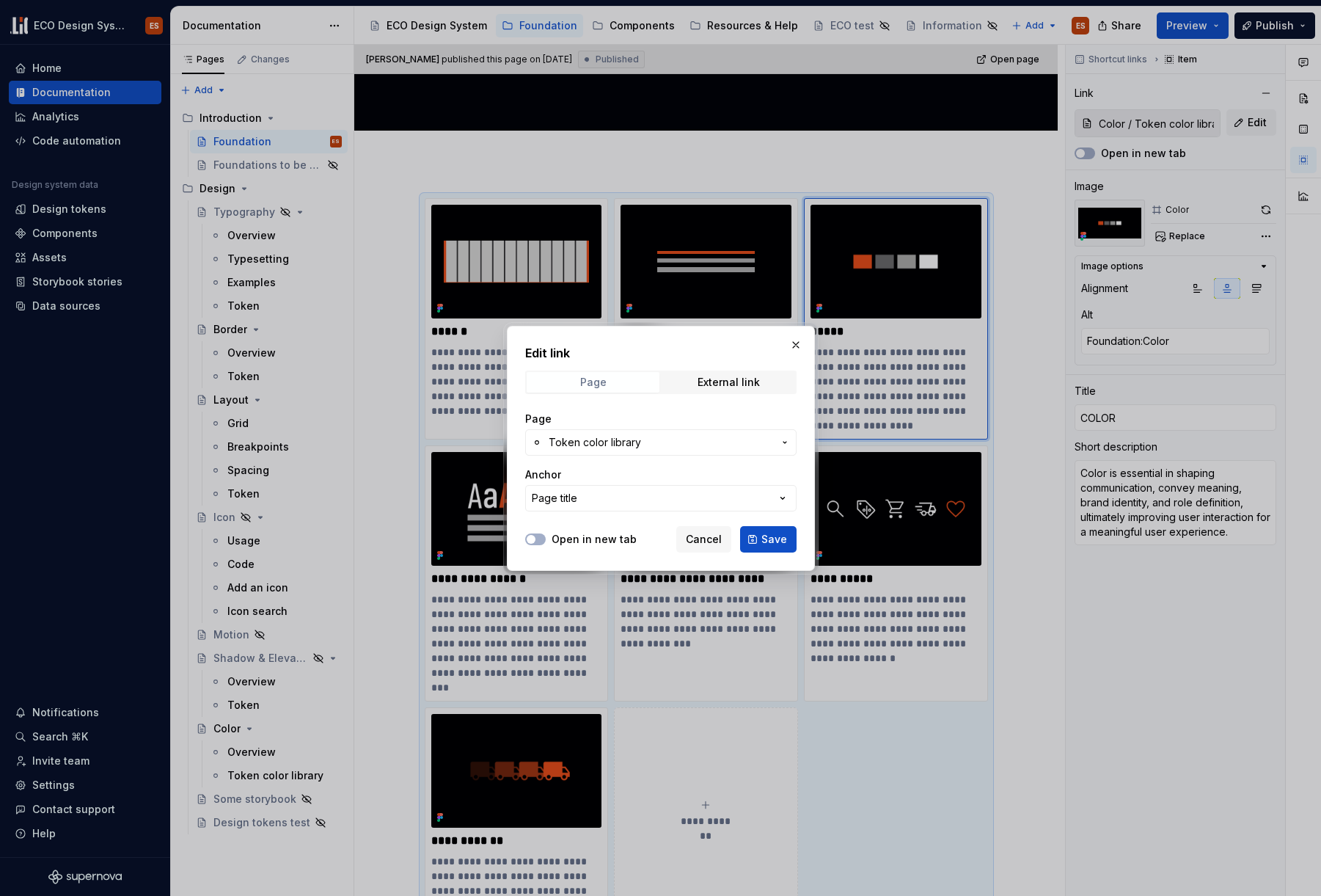
click at [625, 386] on span "Page" at bounding box center [594, 382] width 133 height 21
click at [622, 443] on span "Token color library" at bounding box center [595, 443] width 93 height 15
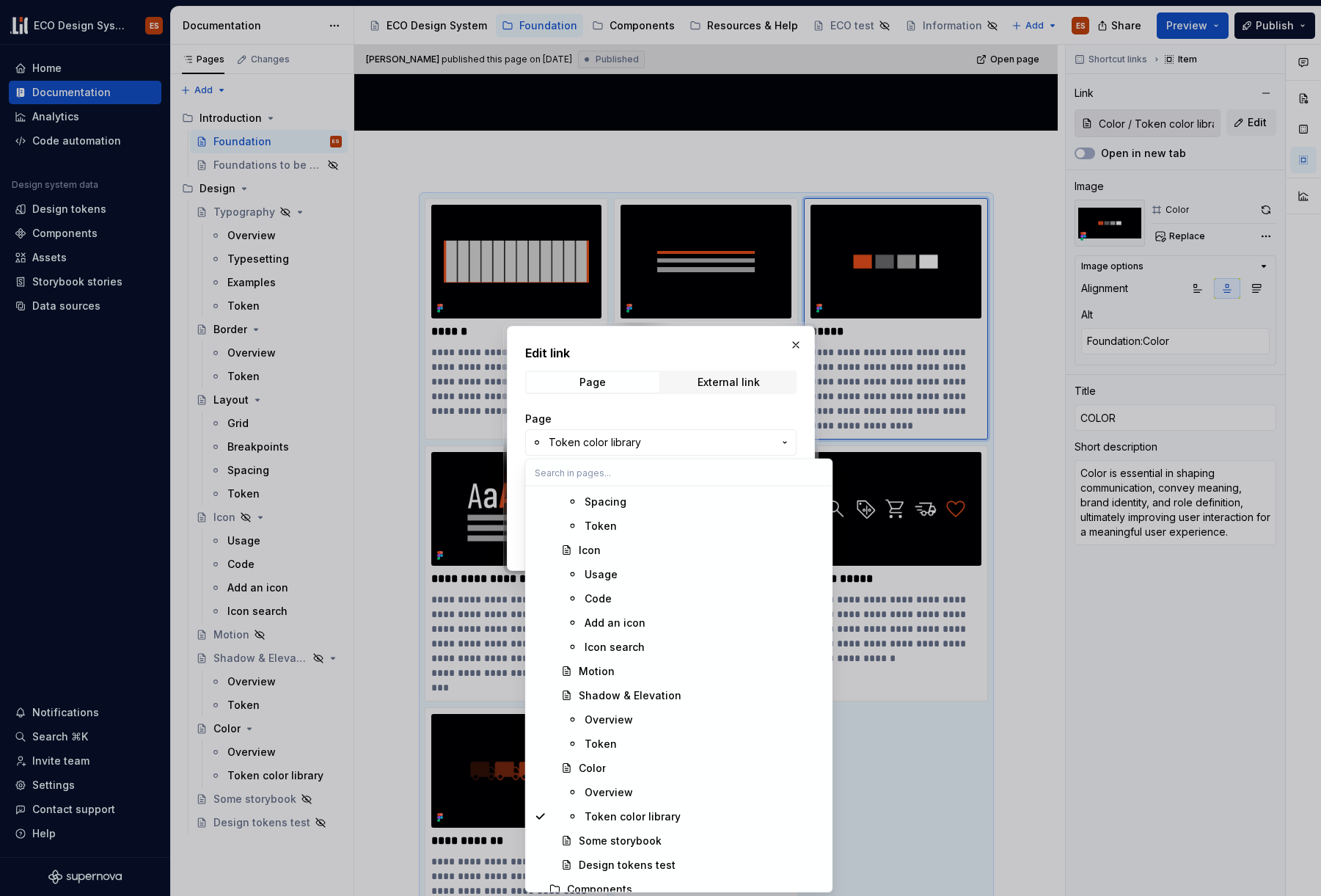
scroll to position [608, 0]
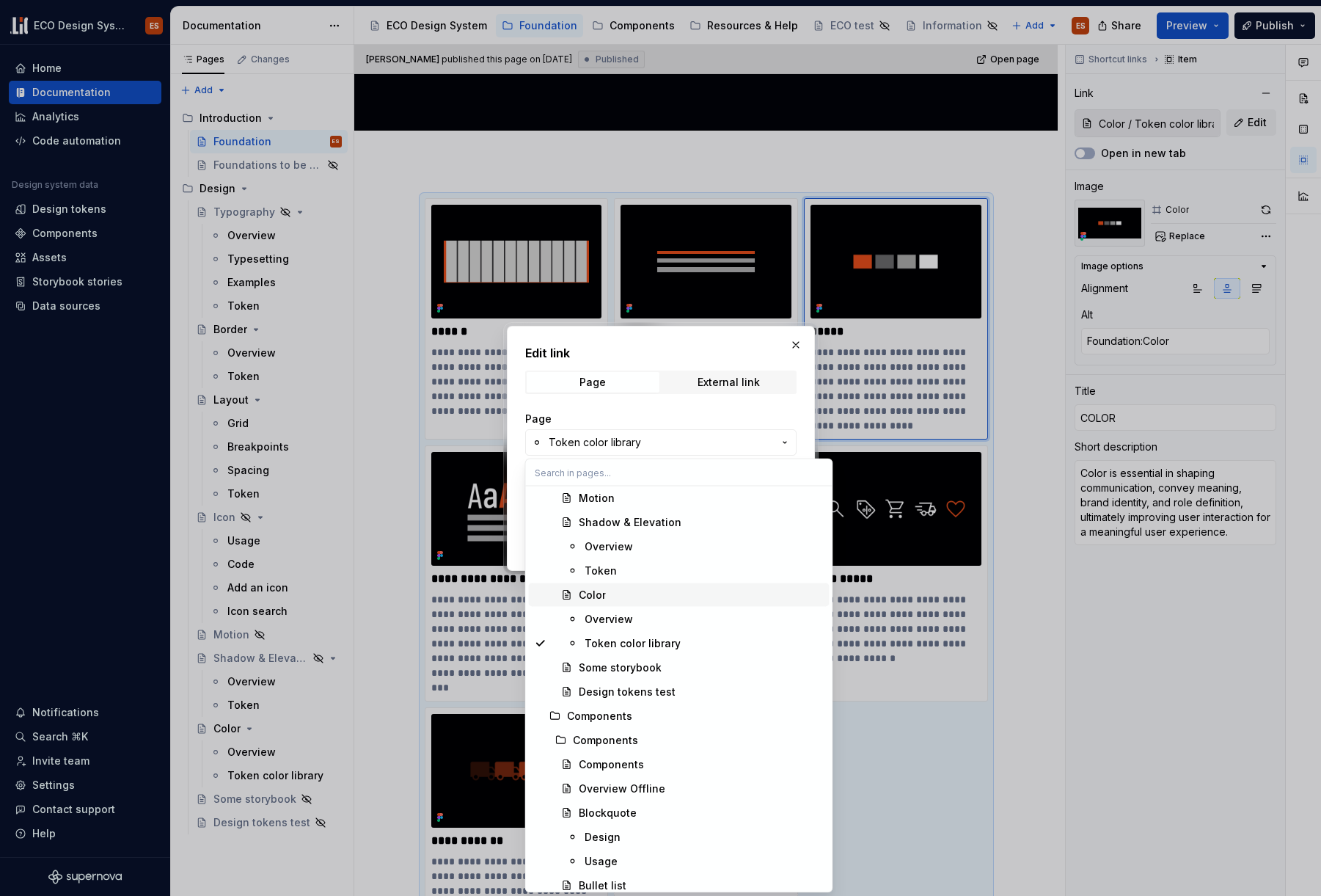
click at [599, 592] on div "Color" at bounding box center [593, 595] width 27 height 15
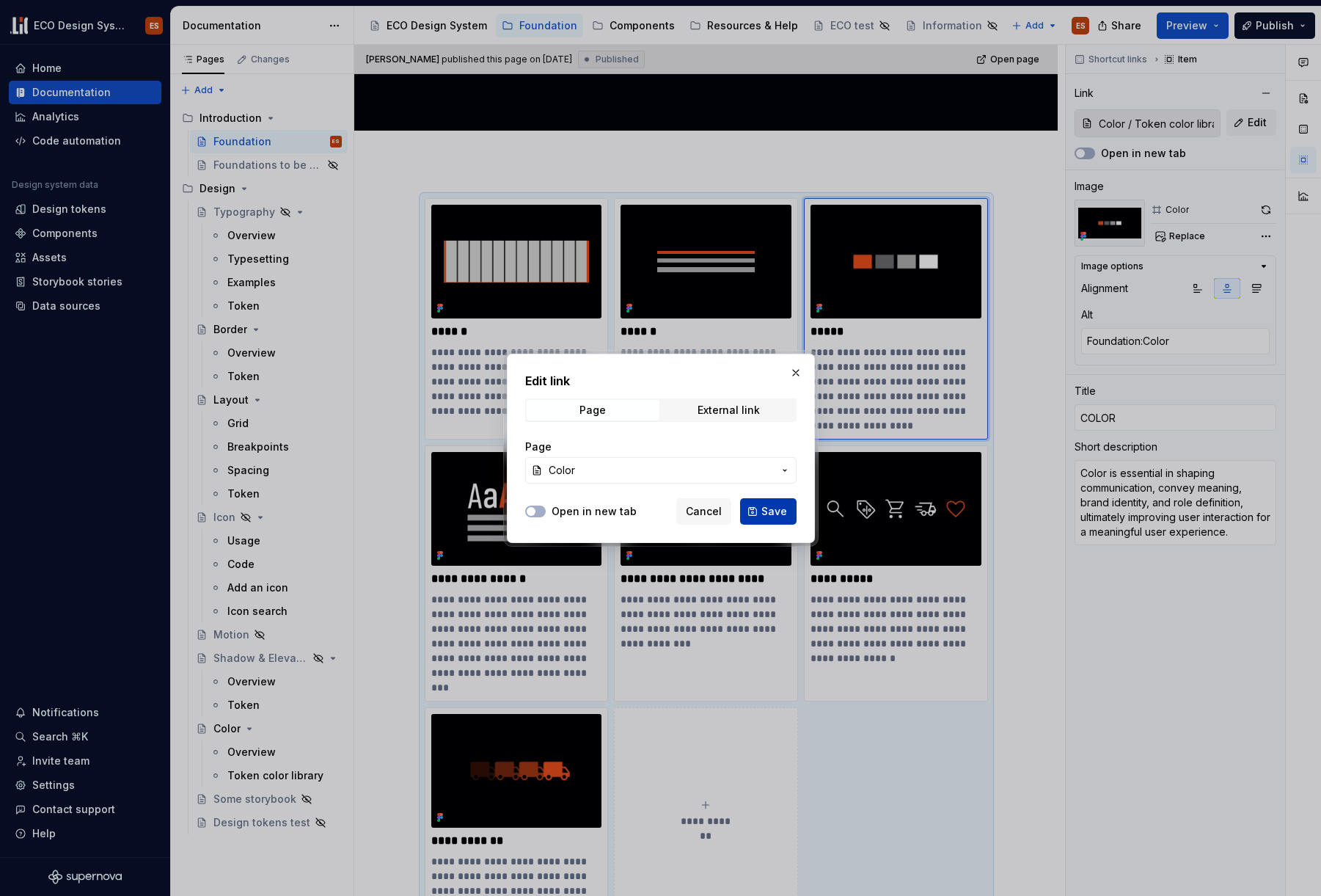
click at [770, 509] on span "Save" at bounding box center [774, 512] width 25 height 15
type textarea "*"
type input "Color"
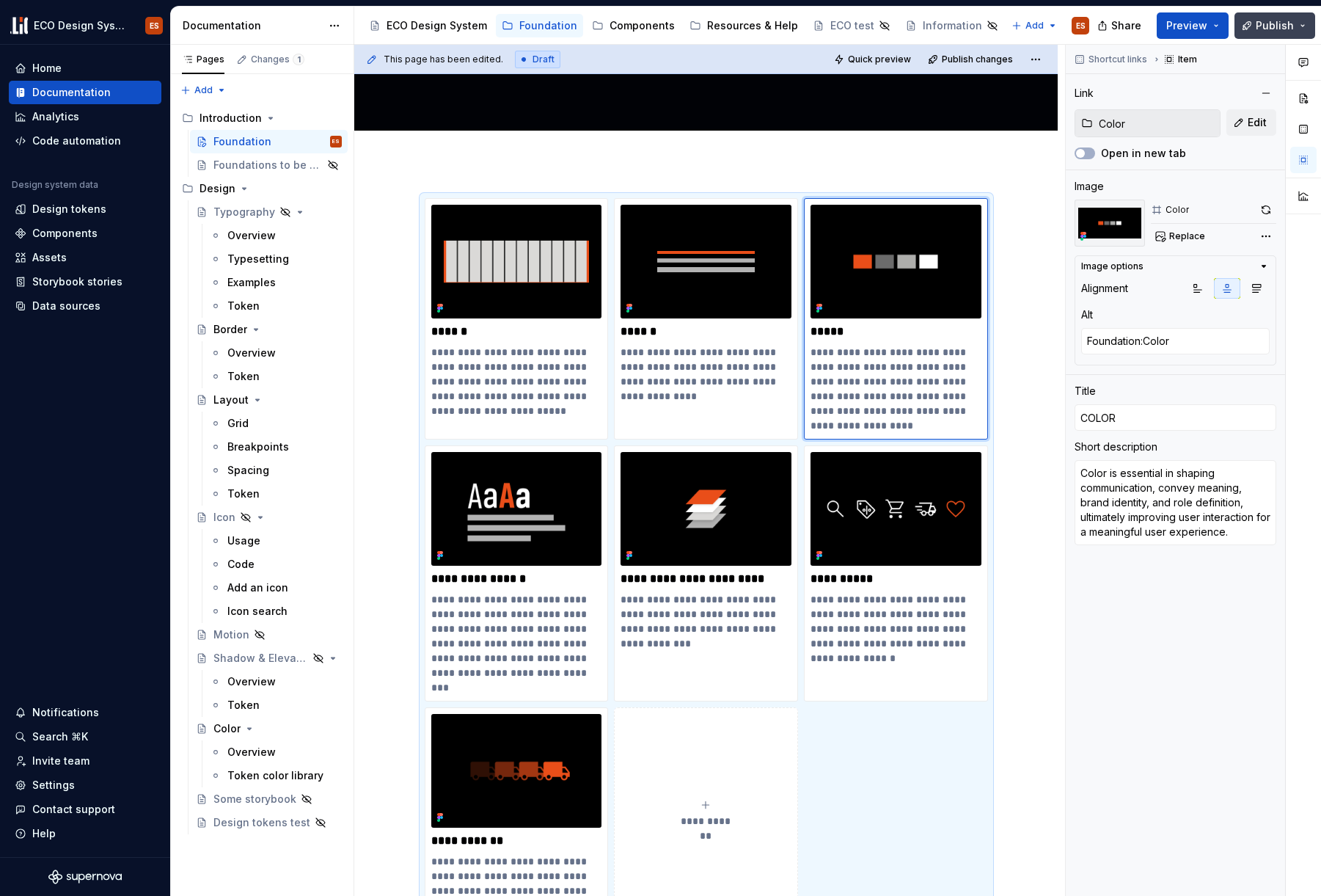
click at [1039, 25] on span "Publish" at bounding box center [1275, 25] width 38 height 15
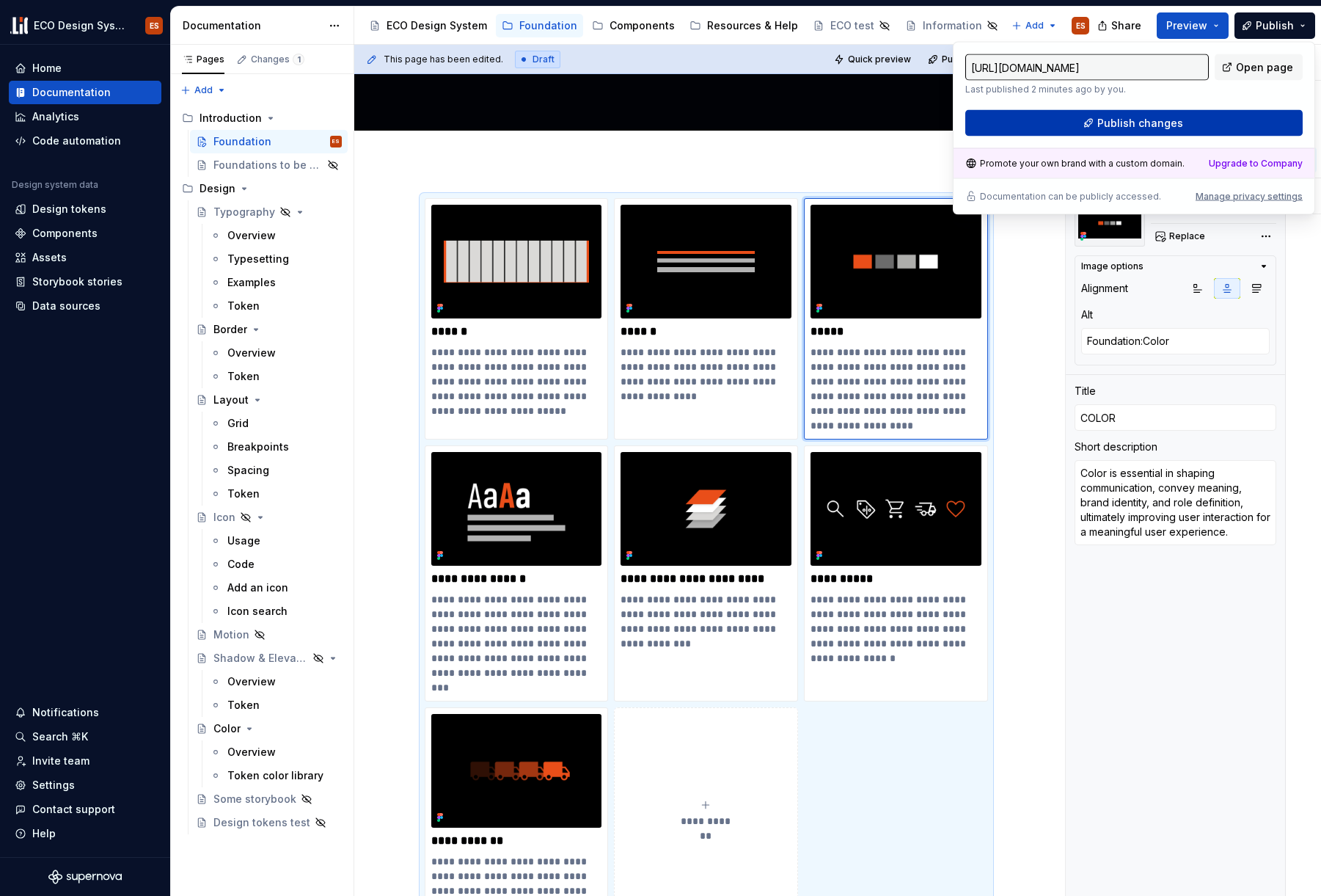
click at [1039, 124] on button "Publish changes" at bounding box center [1133, 123] width 338 height 26
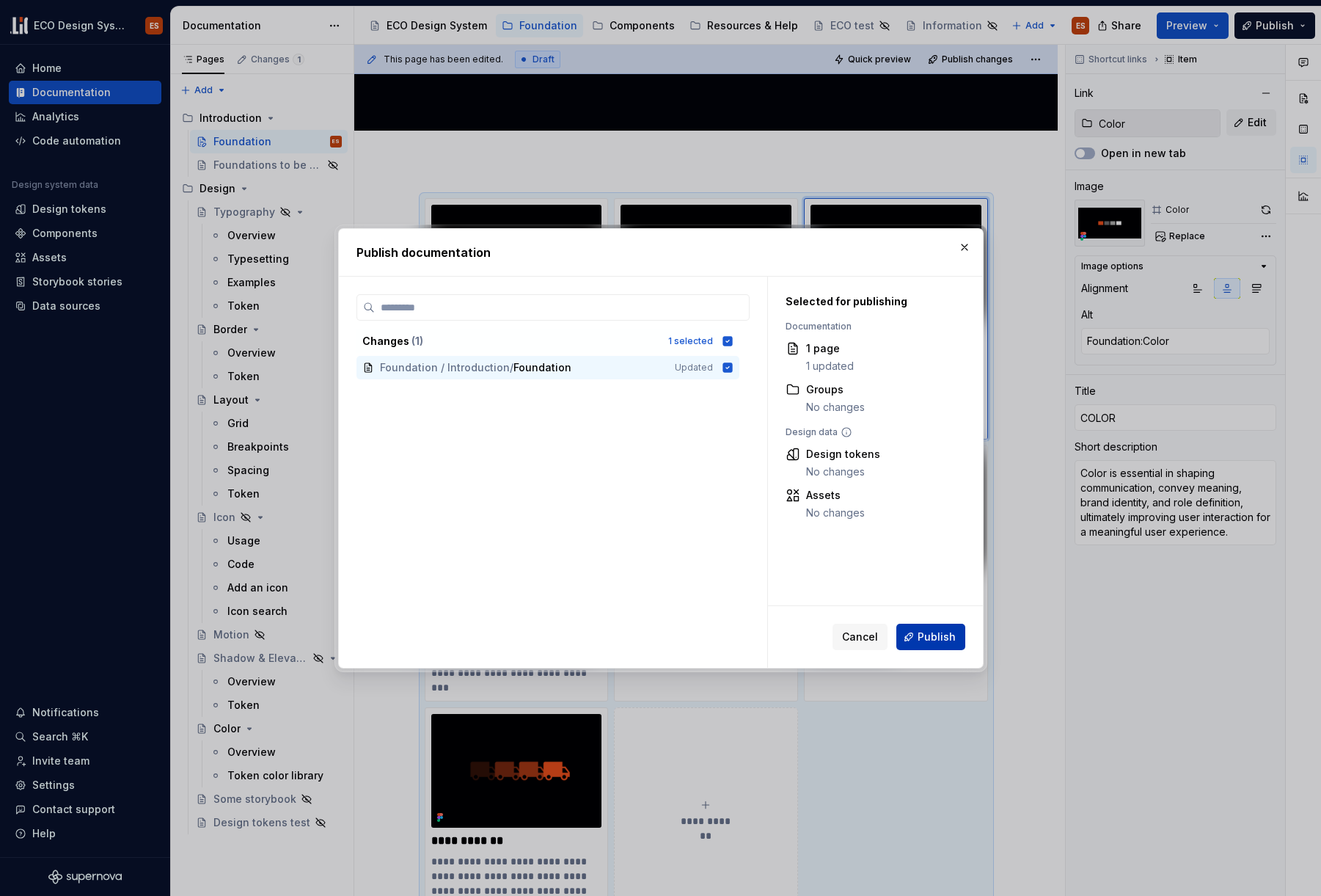
click at [933, 645] on button "Publish" at bounding box center [931, 636] width 69 height 26
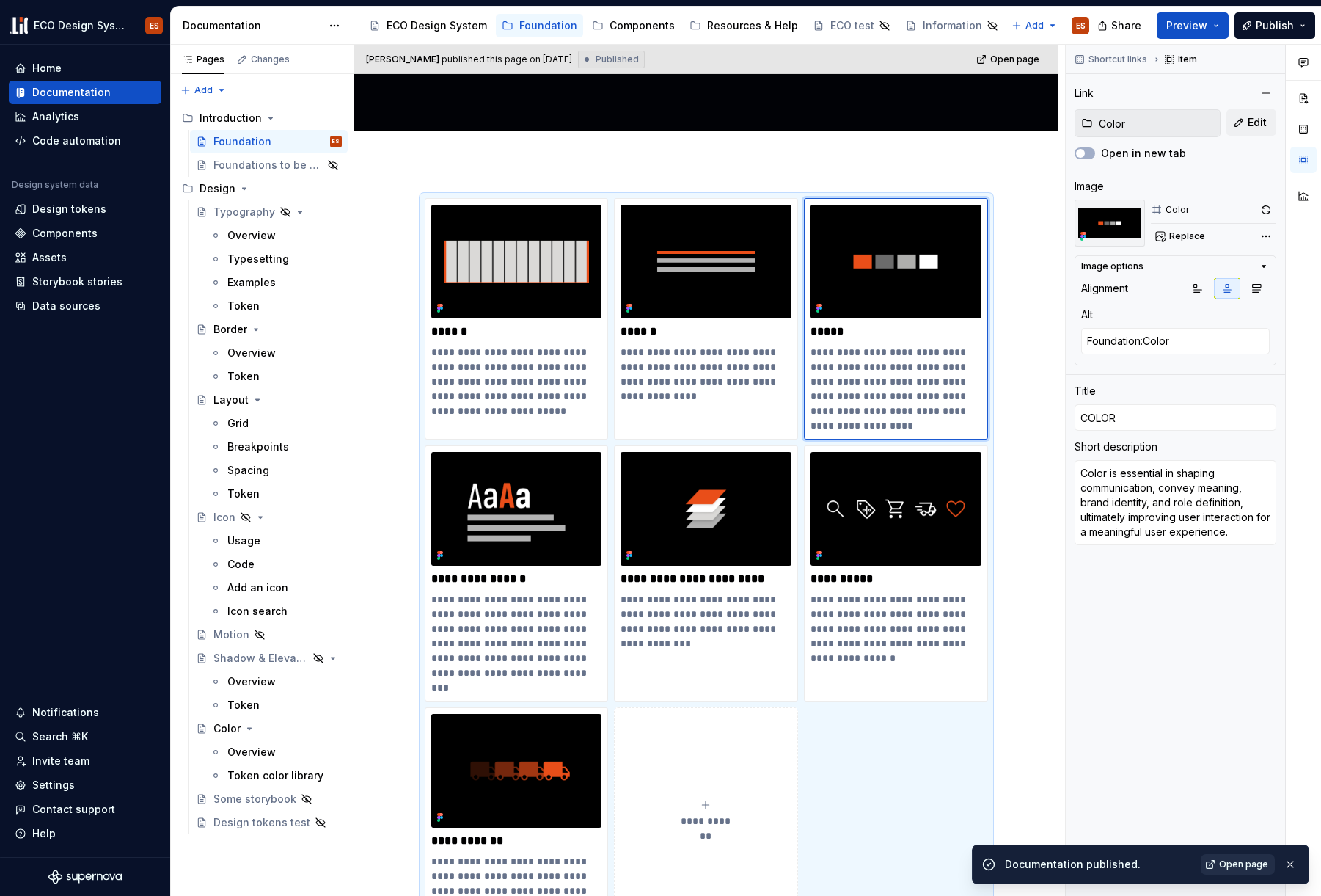
click at [1039, 735] on span "Open page" at bounding box center [1244, 864] width 49 height 12
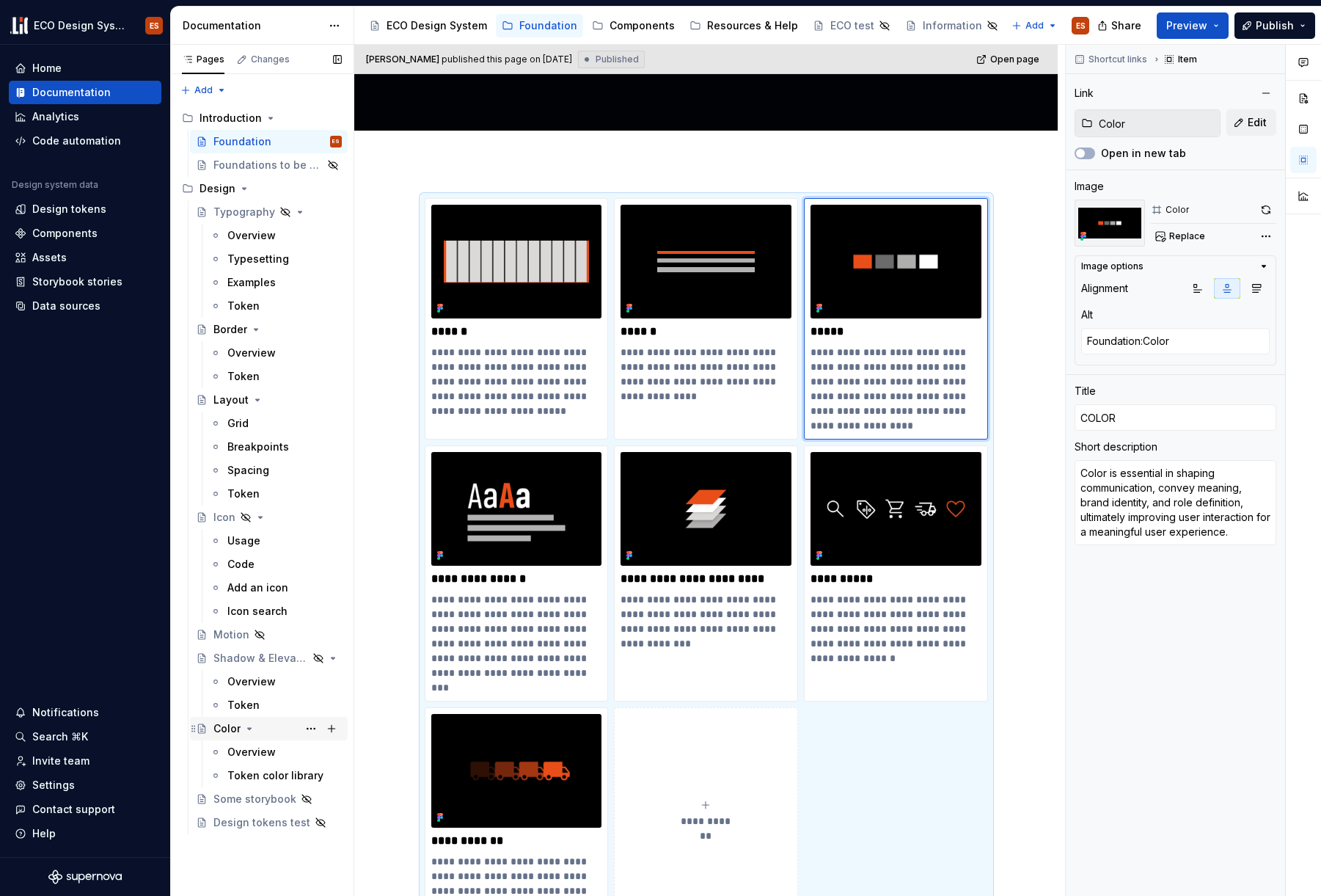
click at [224, 731] on div "Color" at bounding box center [227, 728] width 27 height 15
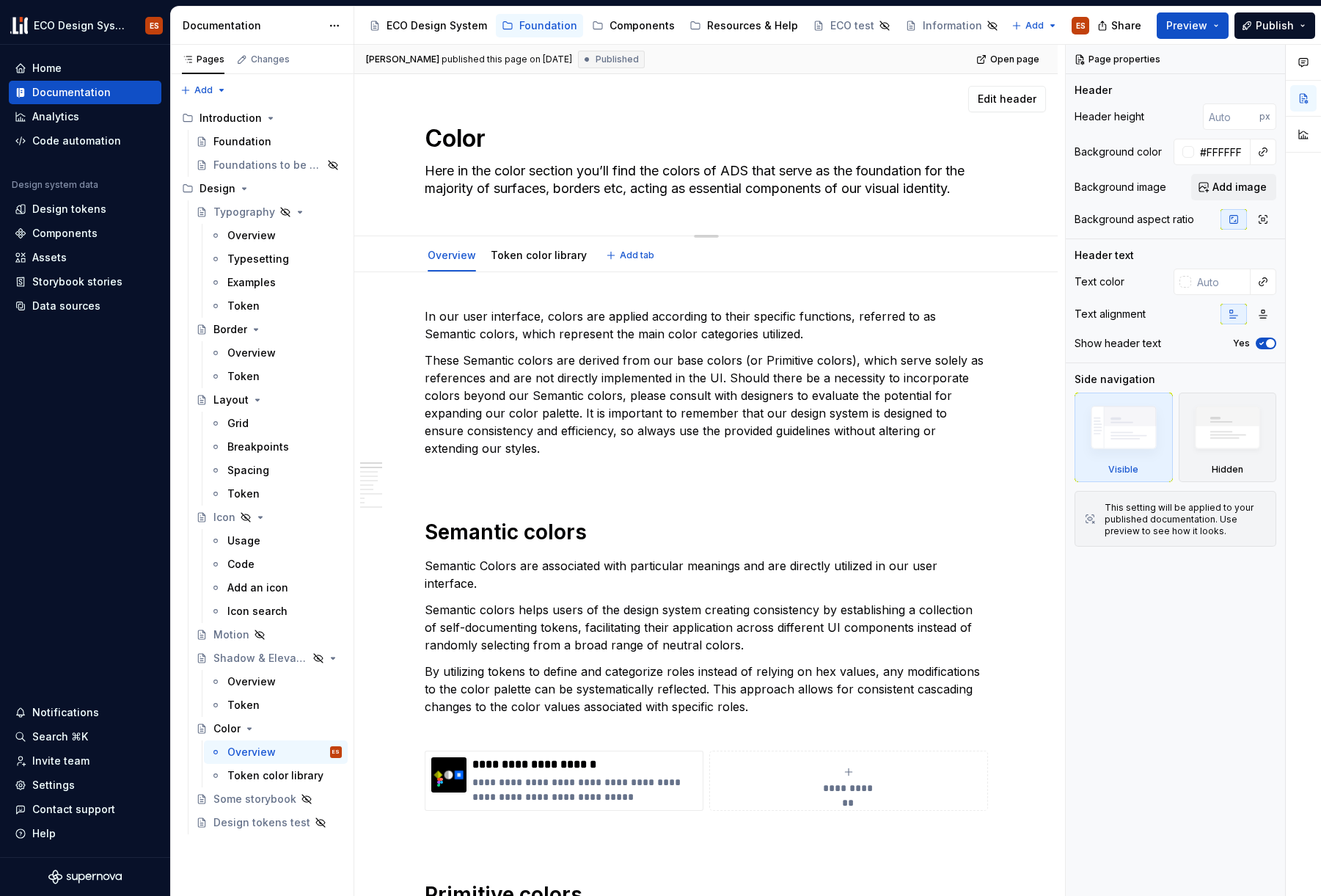
click at [747, 169] on textarea "Here in the color section you’ll find the colors of ADS that serve as the found…" at bounding box center [703, 179] width 564 height 41
click at [752, 169] on textarea "Here in the color section you’ll find the colors of ADS that serve as the found…" at bounding box center [703, 179] width 564 height 41
type textarea "*"
type textarea "Here in the color section you’ll find the colors of E that serve as the foundat…"
type textarea "*"
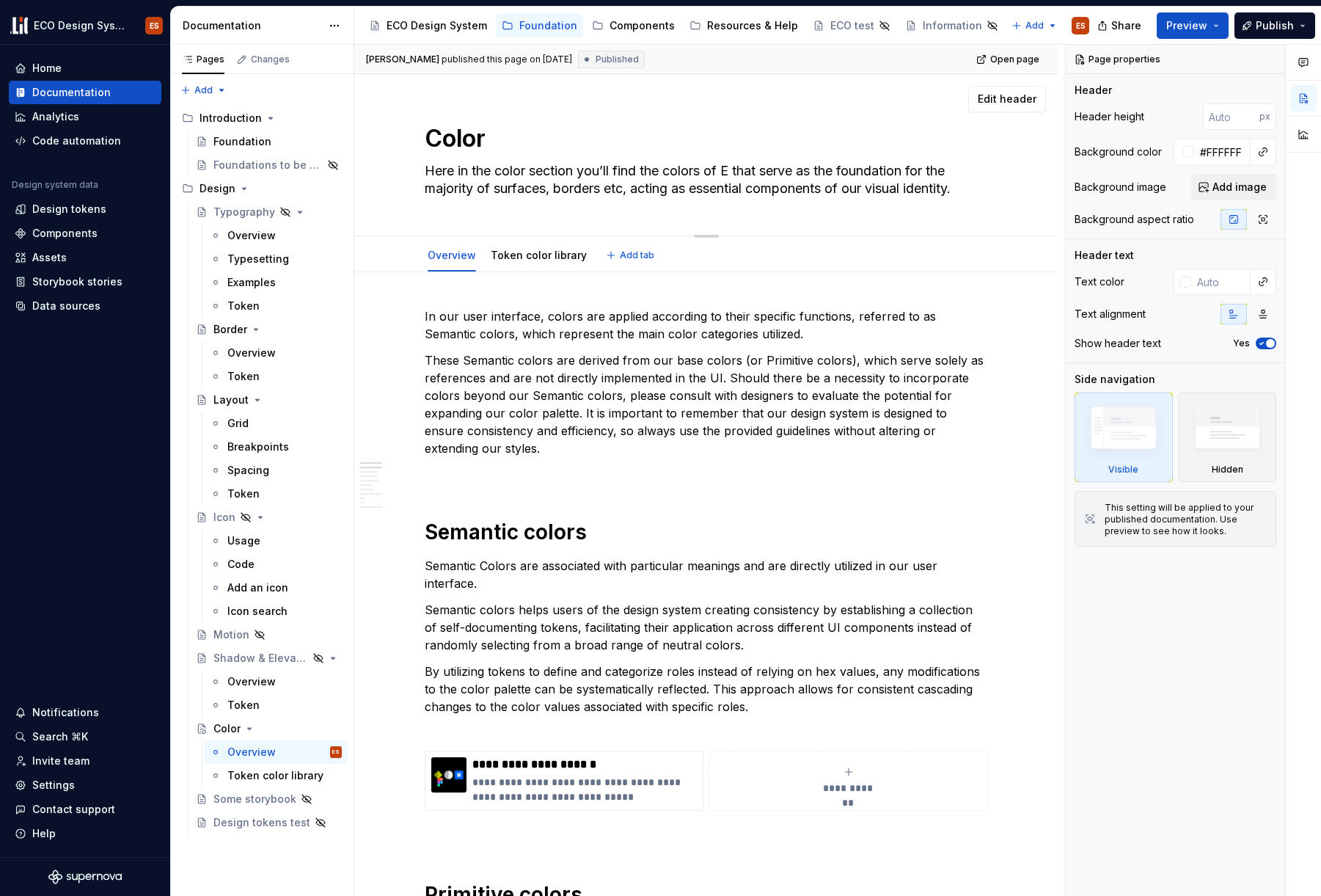
type textarea "Here in the color section you’ll find the colors of EC that serve as the founda…"
type textarea "*"
type textarea "Here in the color section you’ll find the colors of ECO that serve as the found…"
type textarea "*"
type textarea "Here in the color section you’ll find the colors of ECO that serve as the found…"
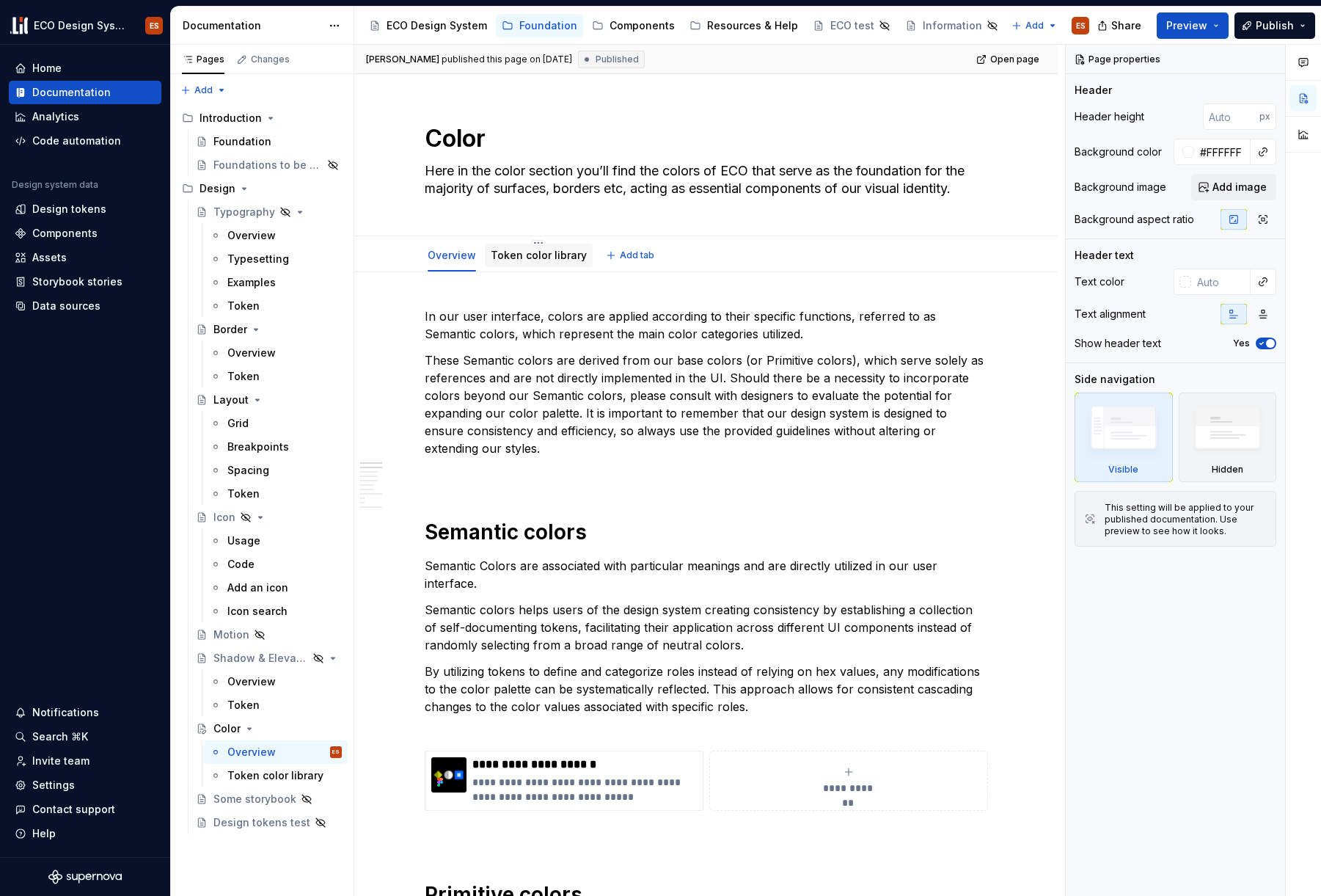
click at [525, 263] on div "Token color library" at bounding box center [539, 255] width 97 height 17
click at [534, 253] on link "Token color library" at bounding box center [539, 255] width 97 height 13
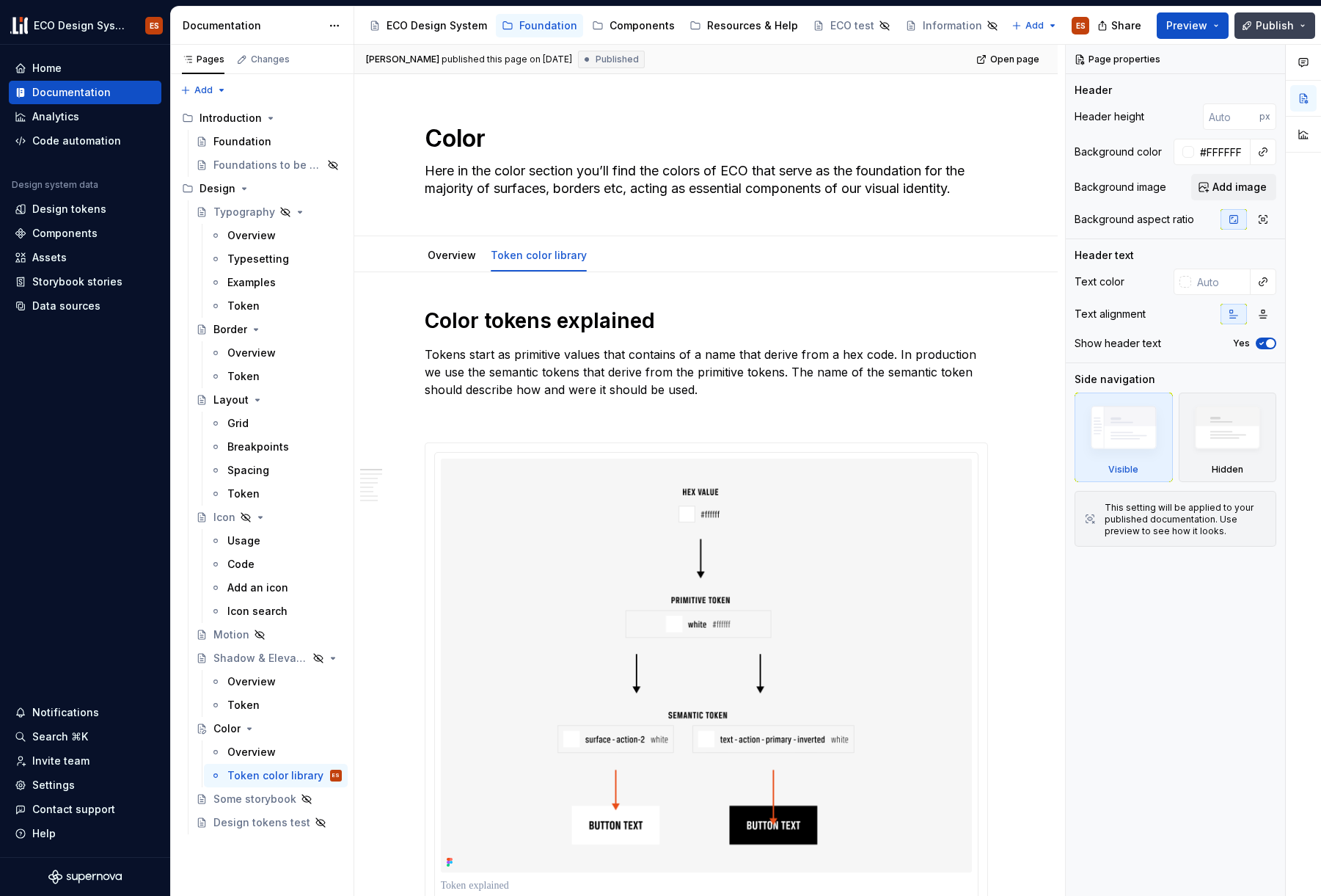
click at [1039, 24] on span "Publish" at bounding box center [1275, 25] width 38 height 15
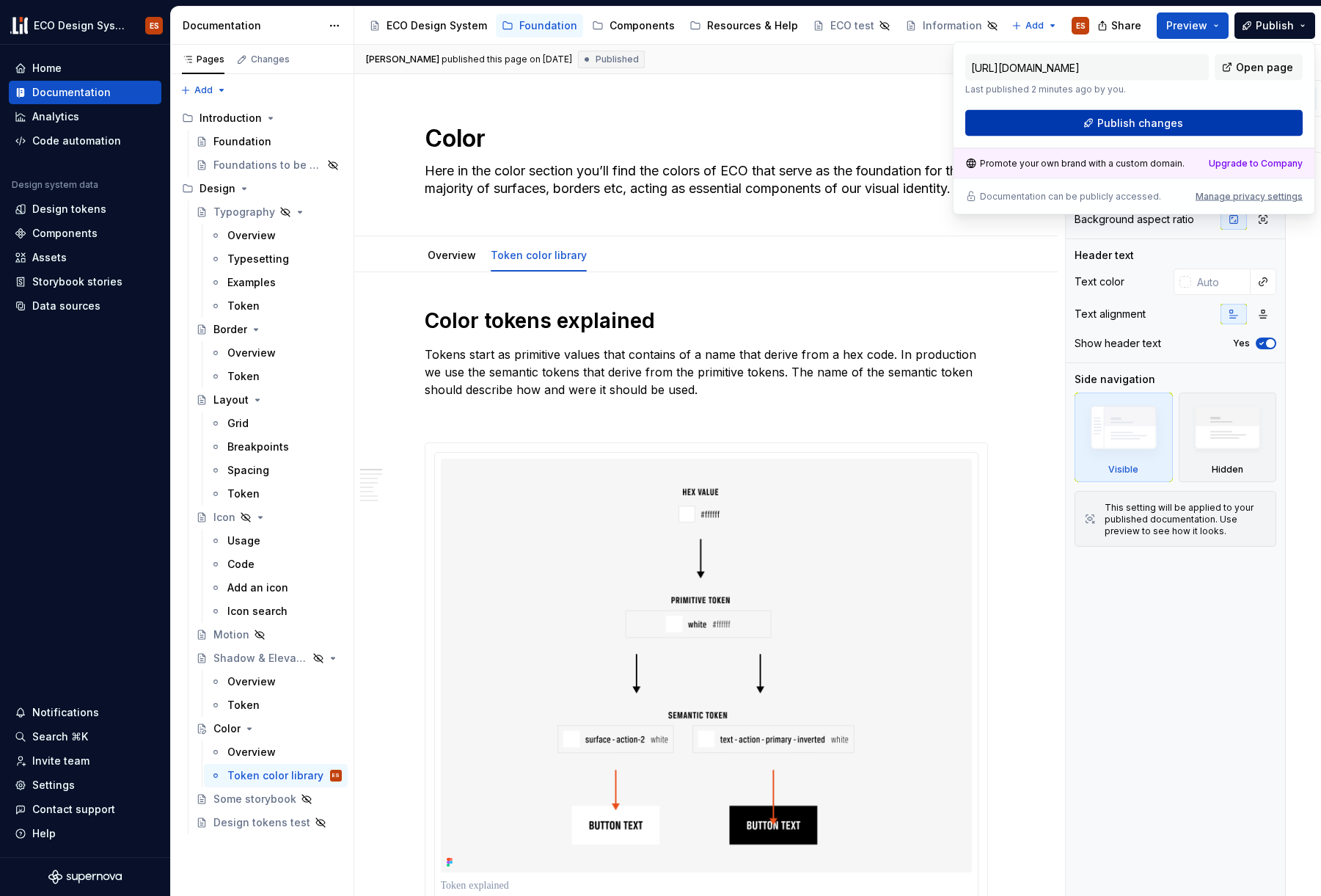
click at [1039, 117] on button "Publish changes" at bounding box center [1133, 123] width 338 height 26
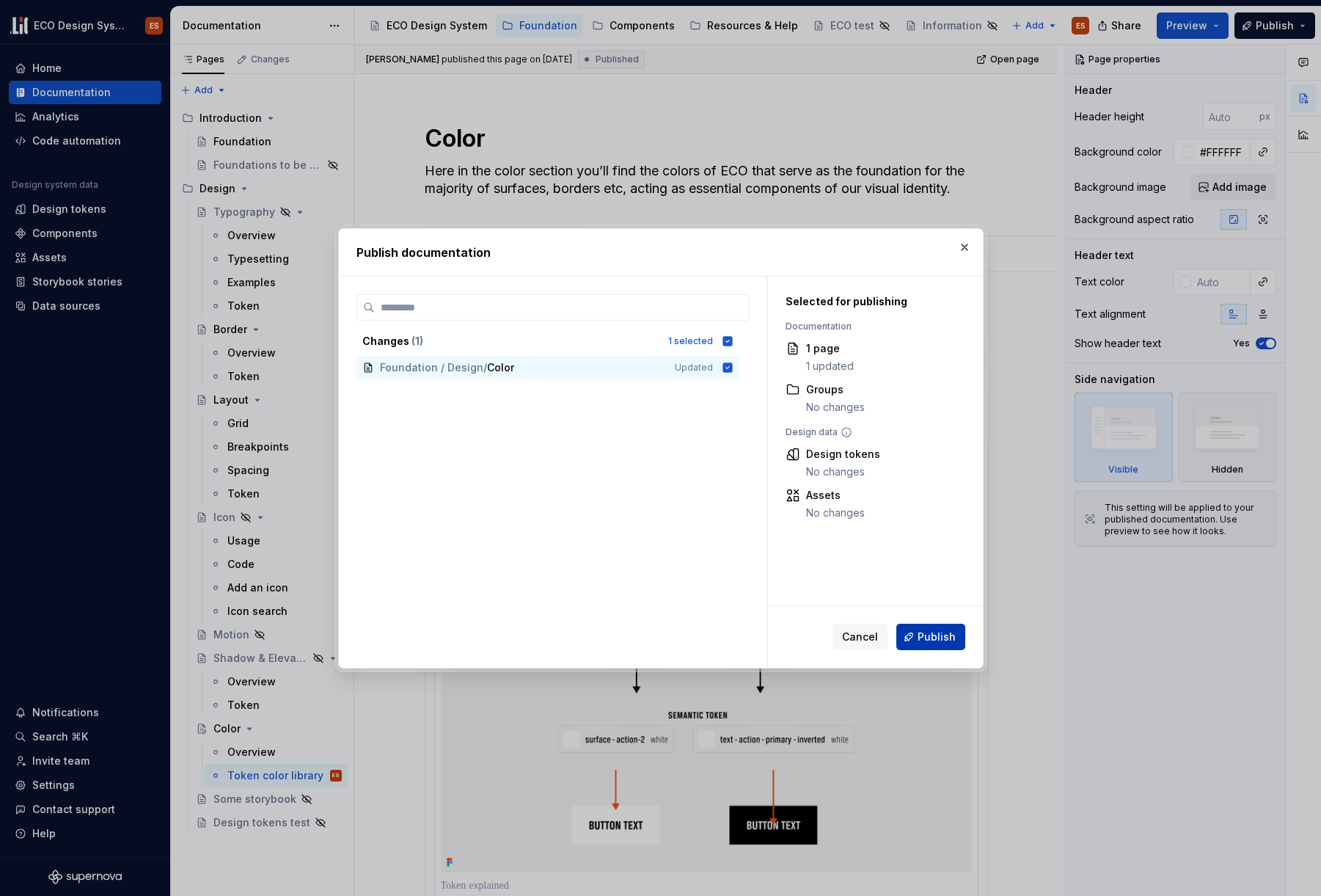
click at [937, 637] on span "Publish" at bounding box center [937, 636] width 38 height 15
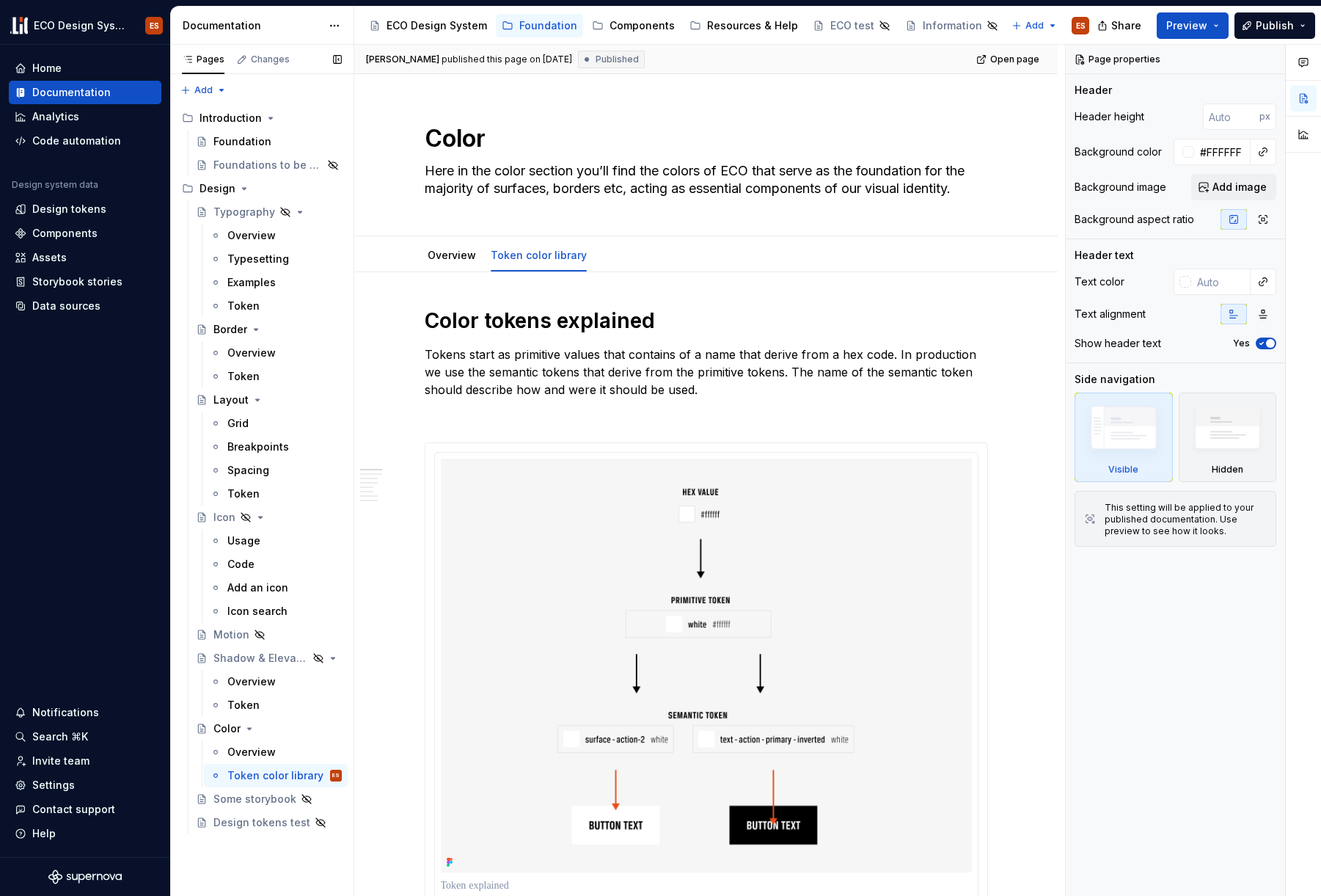
type textarea "*"
